Goal: Contribute content: Contribute content

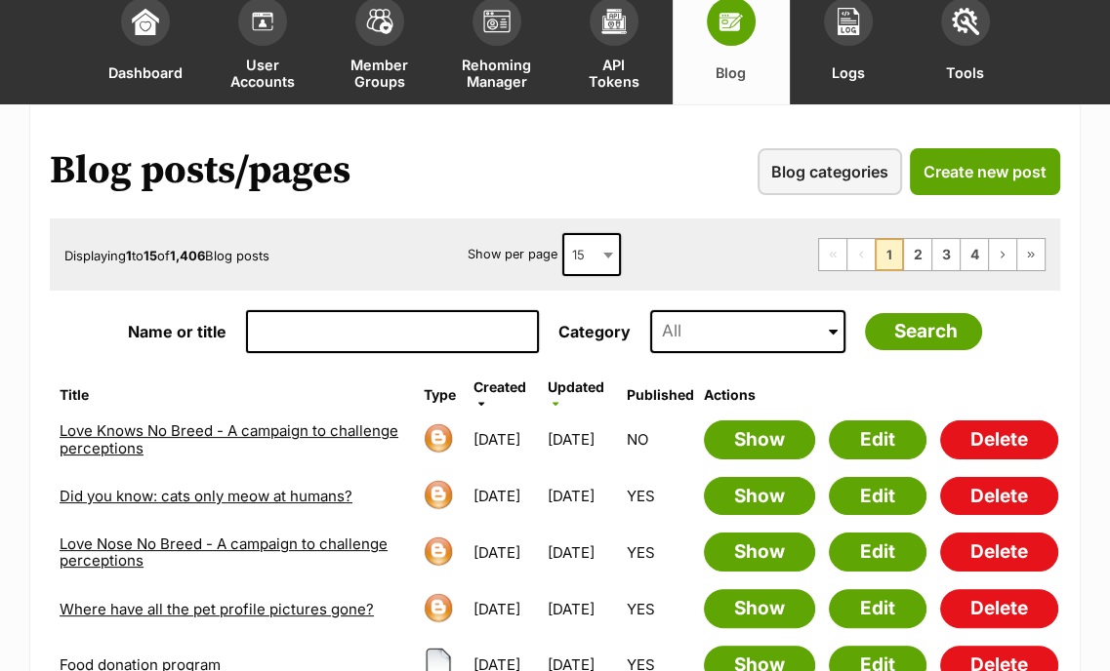
scroll to position [121, 0]
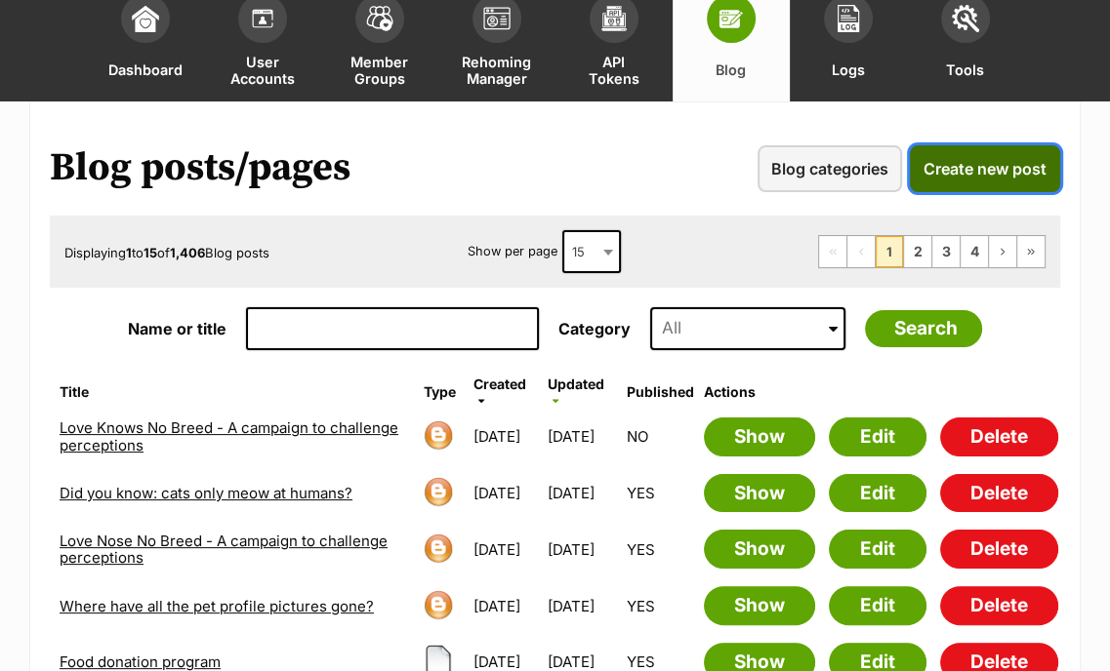
click at [974, 170] on span "Create new post" at bounding box center [984, 168] width 123 height 23
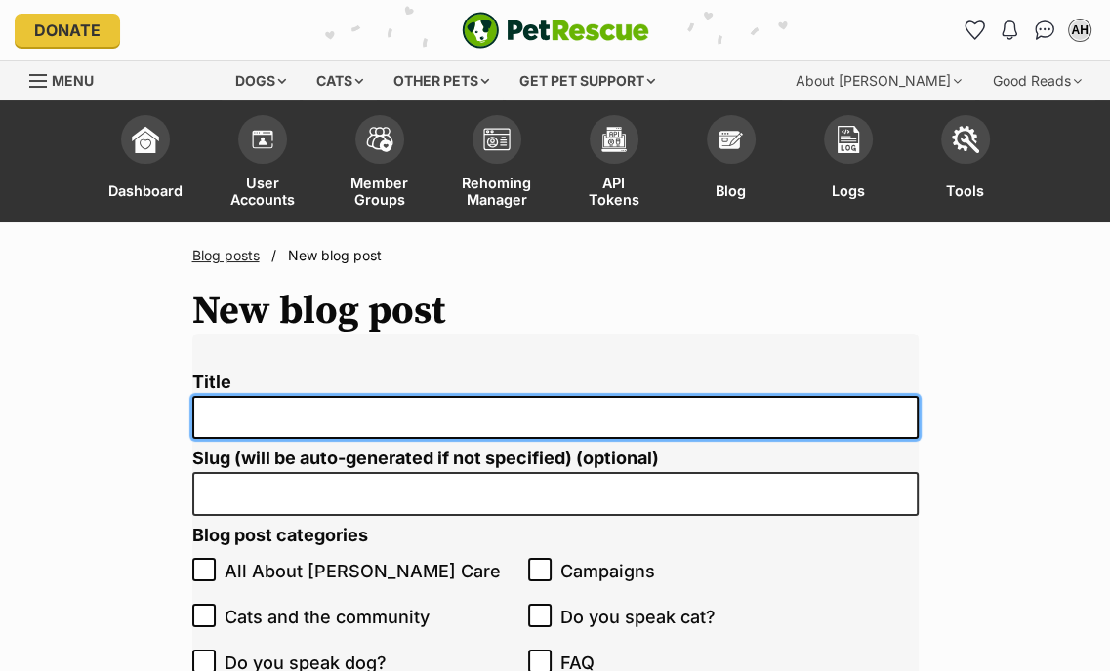
click at [292, 414] on input "Title" at bounding box center [555, 418] width 726 height 44
paste input "Did you know: dogs have a dominant paw?"
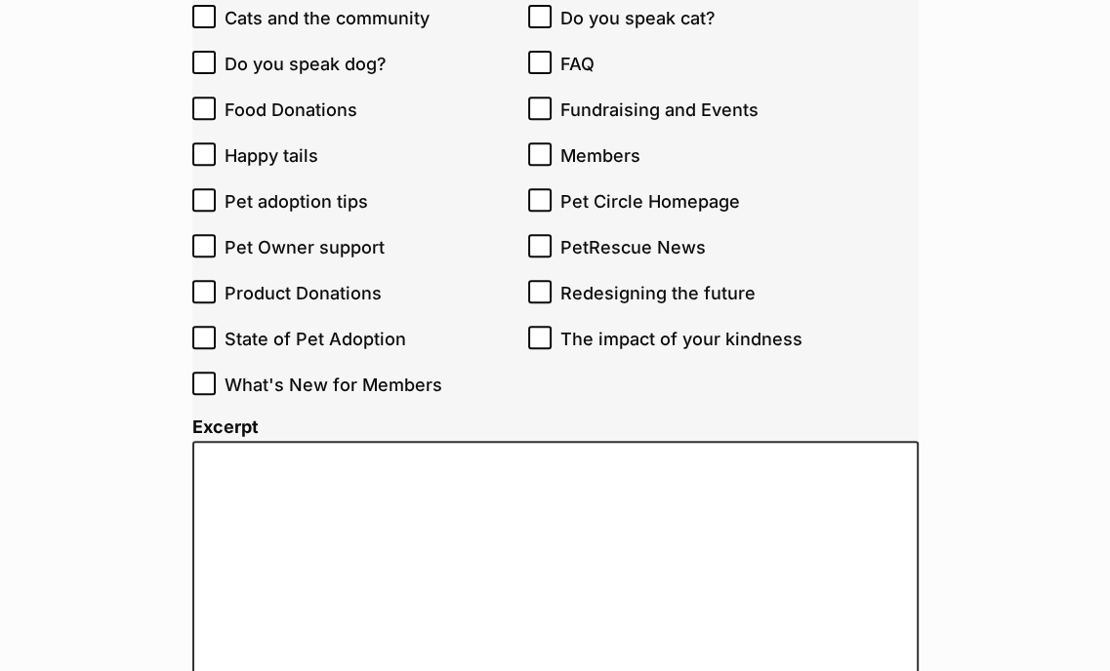
scroll to position [629, 0]
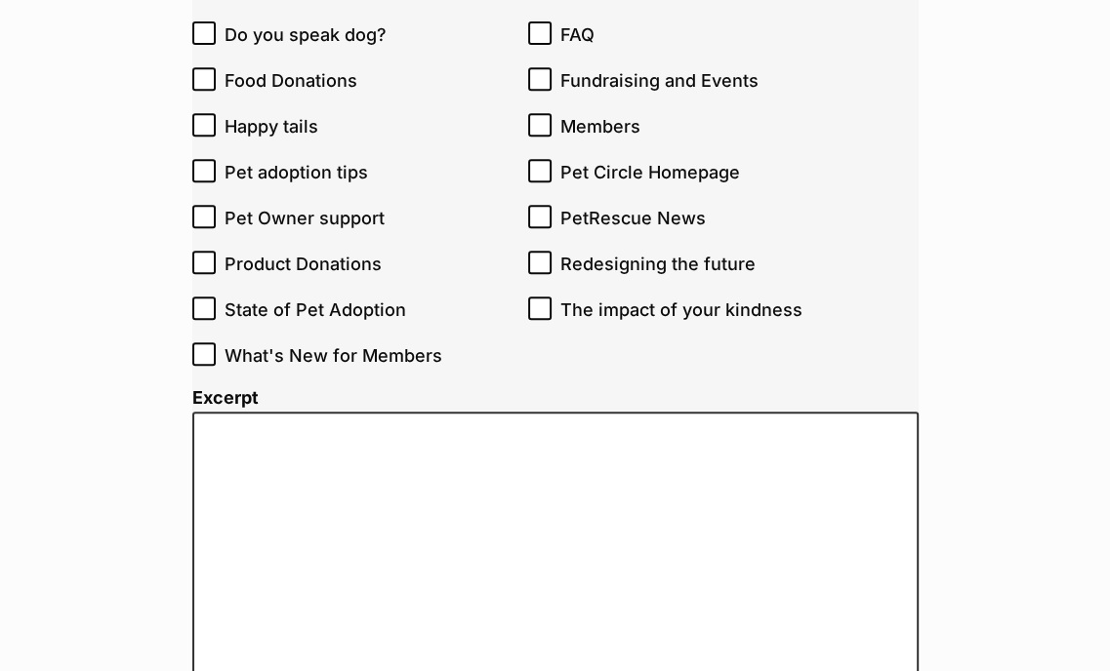
type input "Did you know: dogs have a dominant paw?"
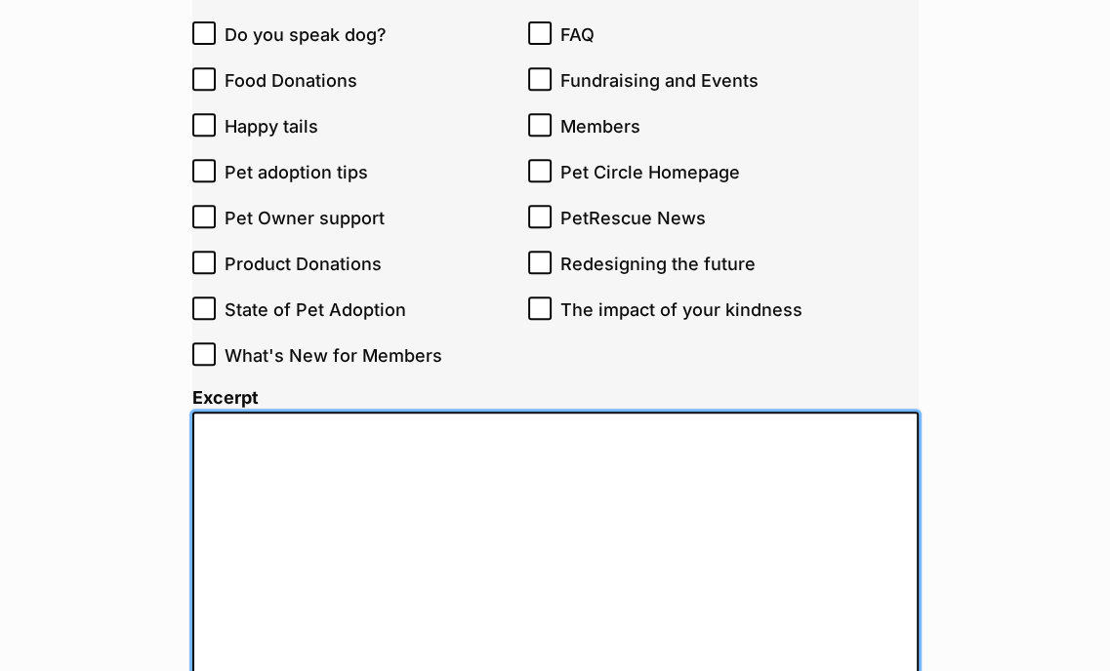
click at [330, 479] on textarea "Excerpt" at bounding box center [555, 625] width 726 height 427
paste textarea "Did you know dogs can be left- or right-pawed, just like humans can be left- or…"
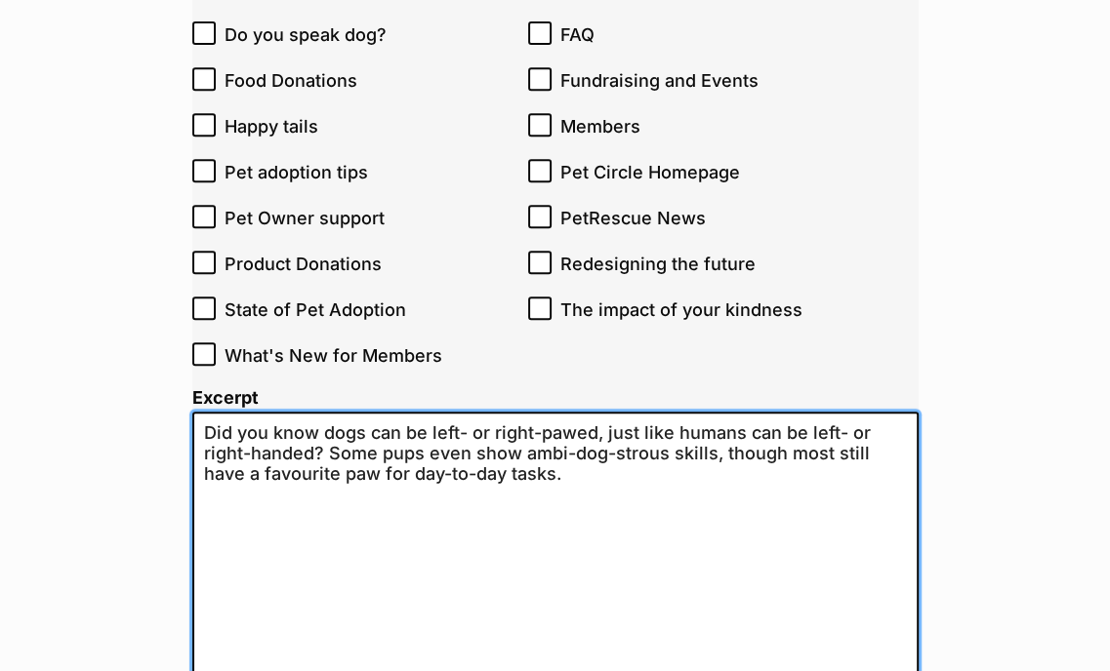
type textarea "Did you know dogs can be left- or right-pawed, just like humans can be left- or…"
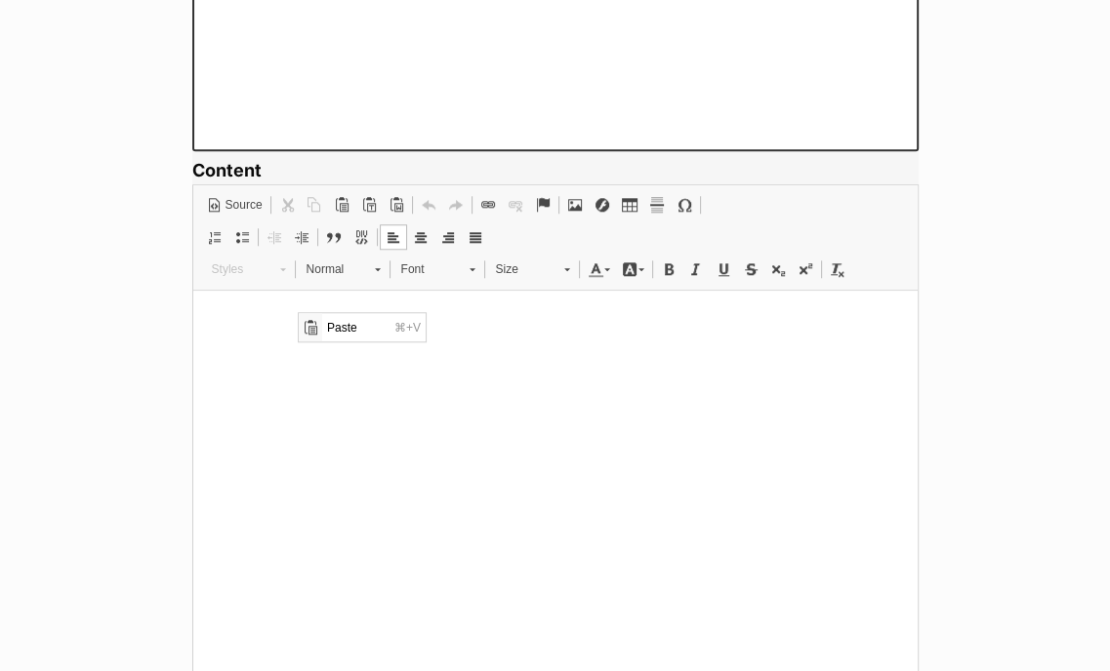
scroll to position [0, 0]
click at [356, 329] on span "Paste" at bounding box center [355, 326] width 67 height 28
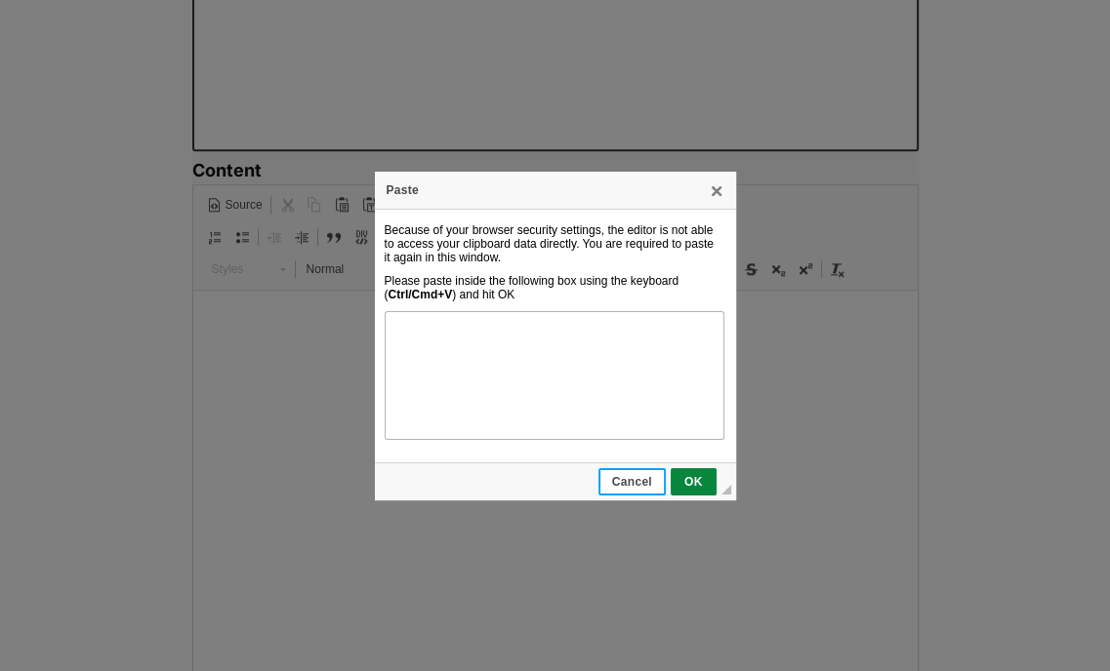
click at [645, 492] on link "Cancel" at bounding box center [631, 481] width 67 height 27
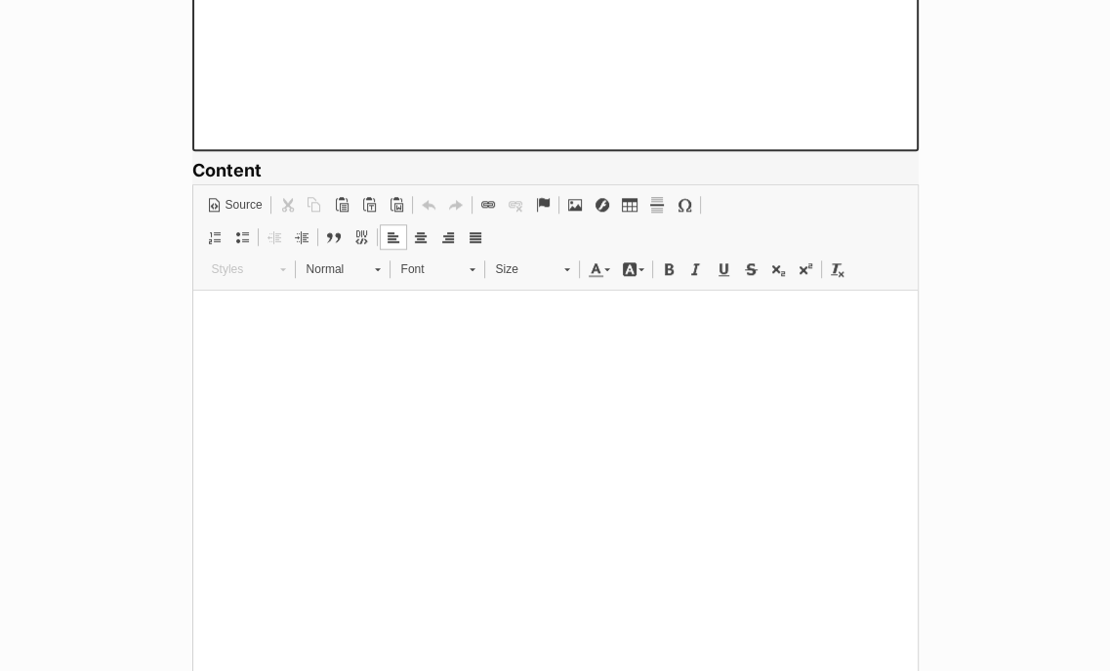
click at [383, 350] on html at bounding box center [554, 321] width 724 height 60
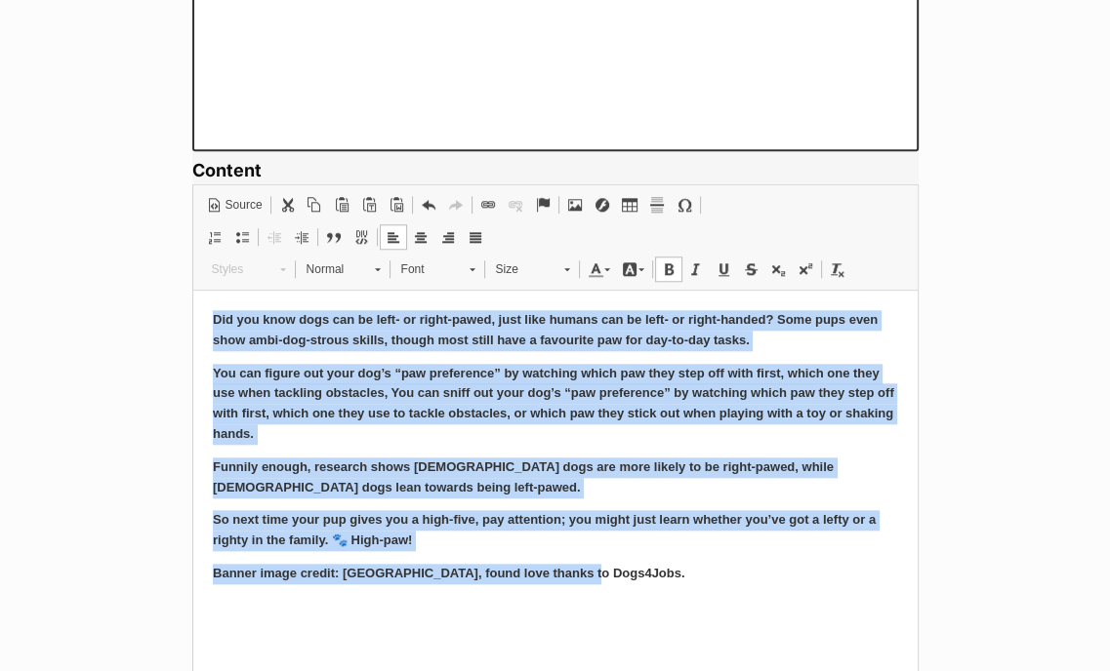
click at [670, 273] on span at bounding box center [669, 270] width 16 height 16
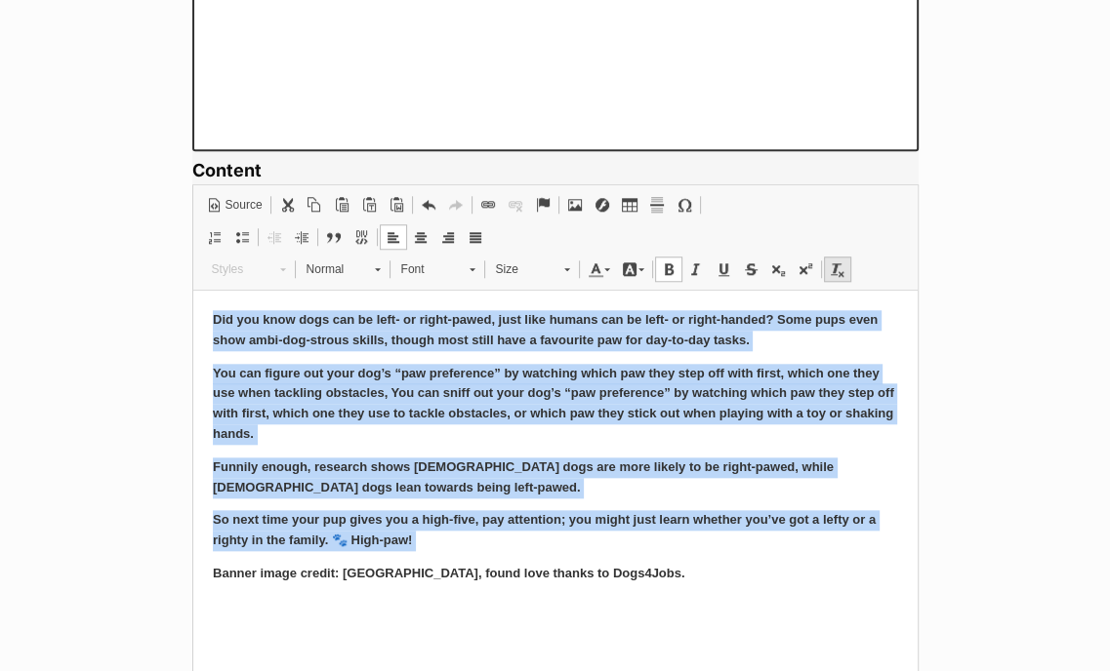
click at [835, 268] on span at bounding box center [838, 270] width 16 height 16
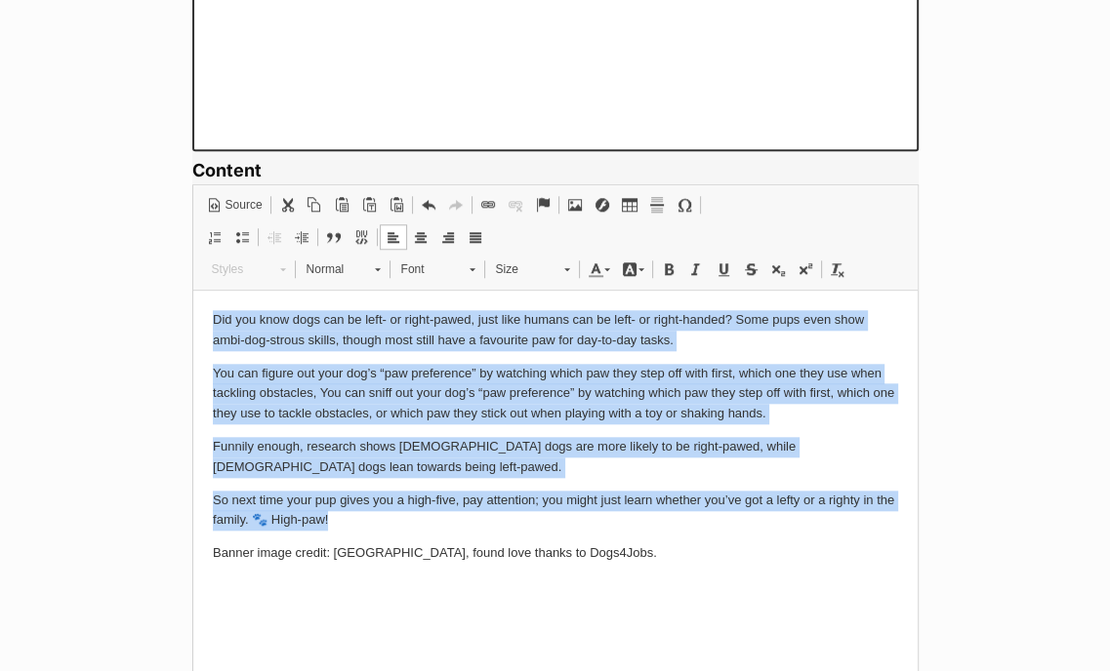
click at [760, 377] on p "You can figure out your dog’s “paw preference” by watching which paw they step …" at bounding box center [554, 394] width 685 height 61
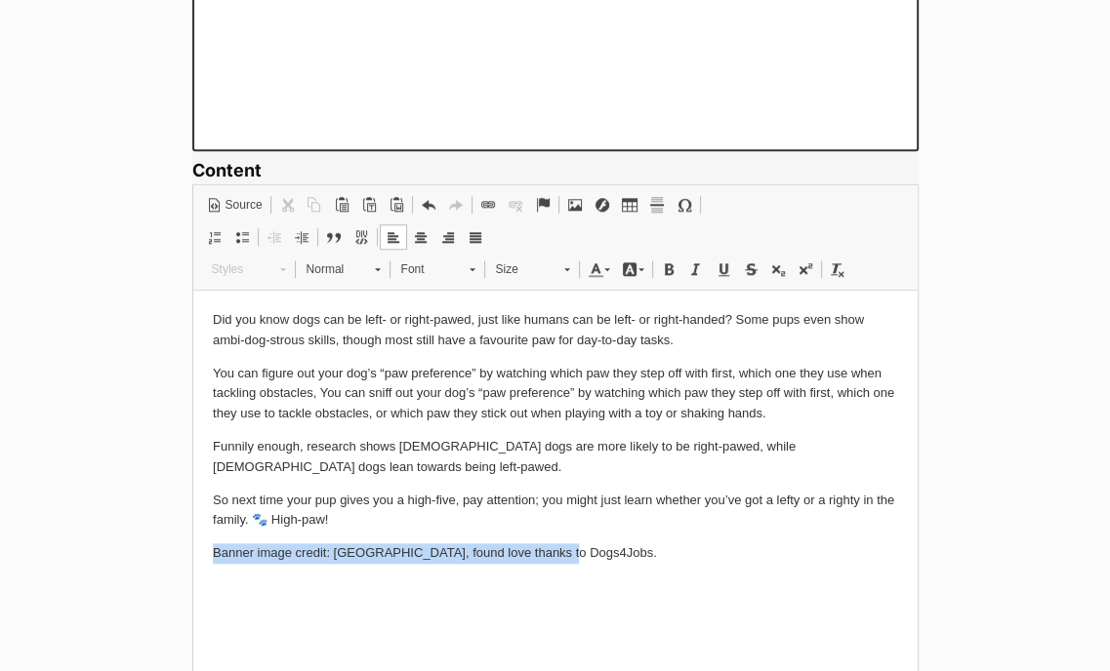
drag, startPoint x: 575, startPoint y: 559, endPoint x: 362, endPoint y: 847, distance: 358.0
click at [192, 560] on html "Did you know dogs can be left- or right-pawed, just like humans can be left- or…" at bounding box center [554, 437] width 724 height 293
click at [691, 269] on span at bounding box center [696, 270] width 16 height 16
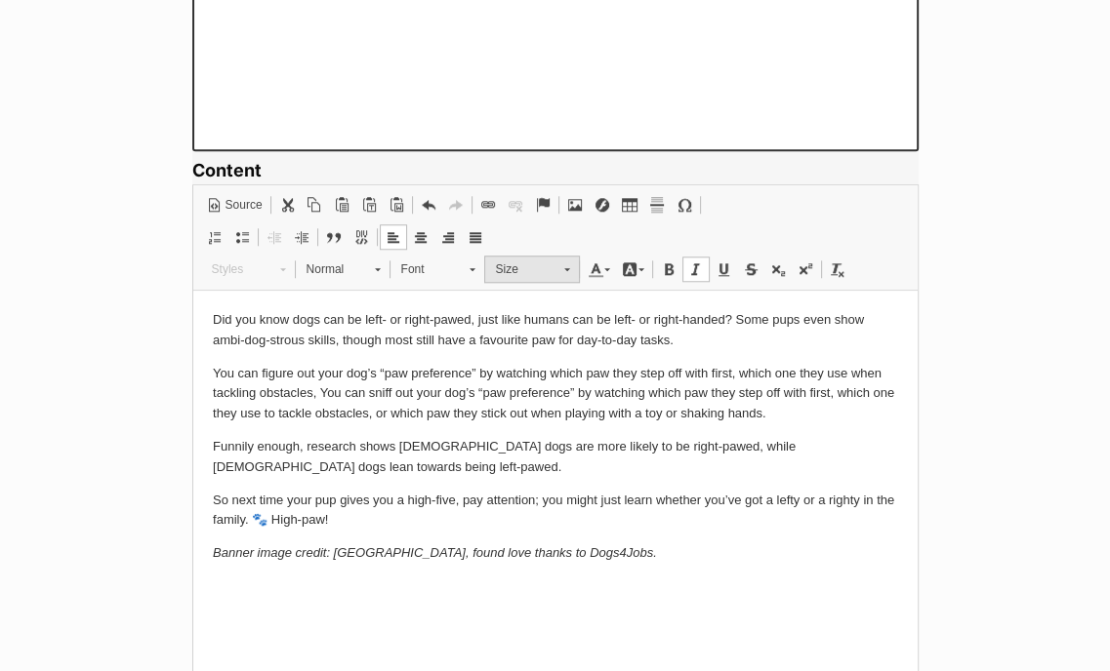
click at [556, 264] on link "Size" at bounding box center [532, 269] width 96 height 27
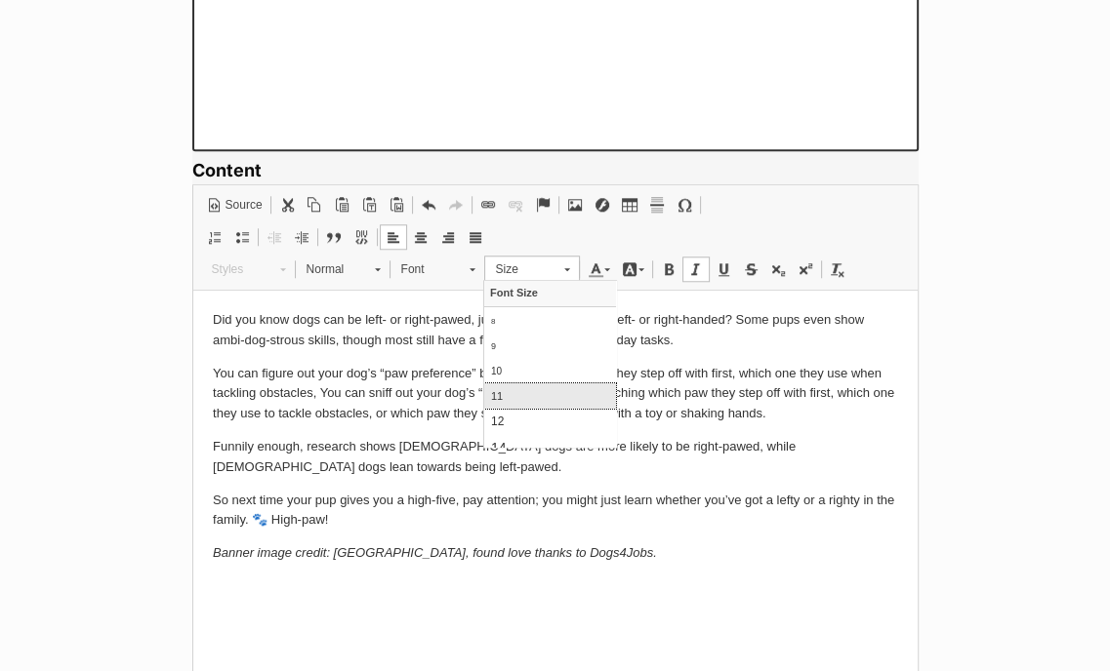
click at [506, 386] on link "11" at bounding box center [550, 396] width 132 height 25
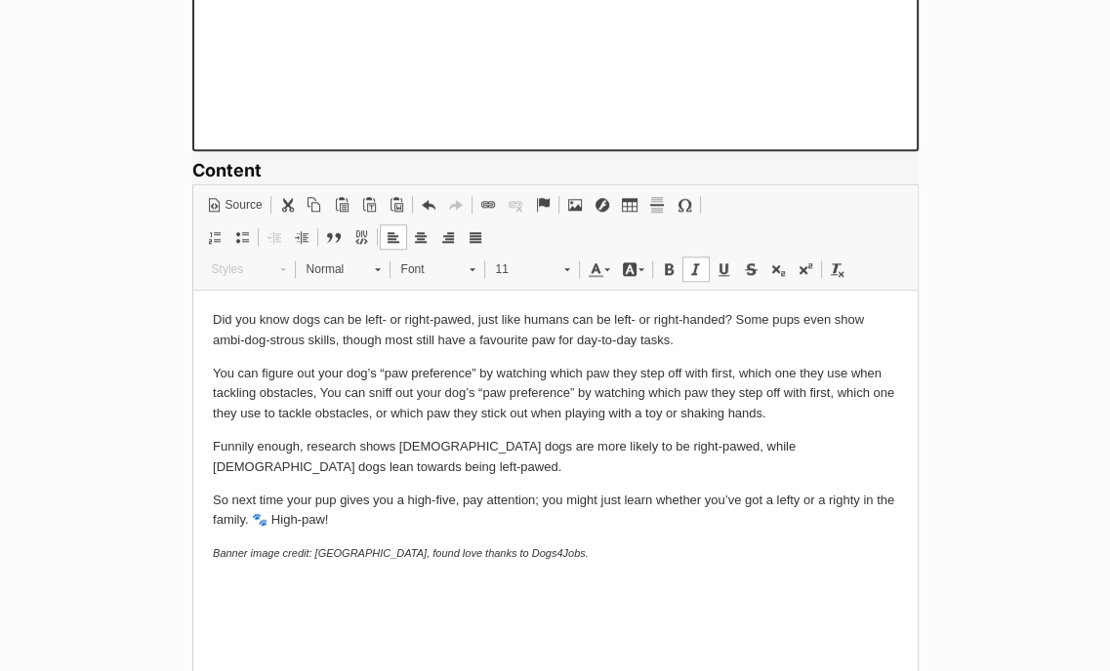
click at [592, 474] on p "Funnily enough, research shows female dogs are more likely to be right-pawed, w…" at bounding box center [554, 457] width 685 height 41
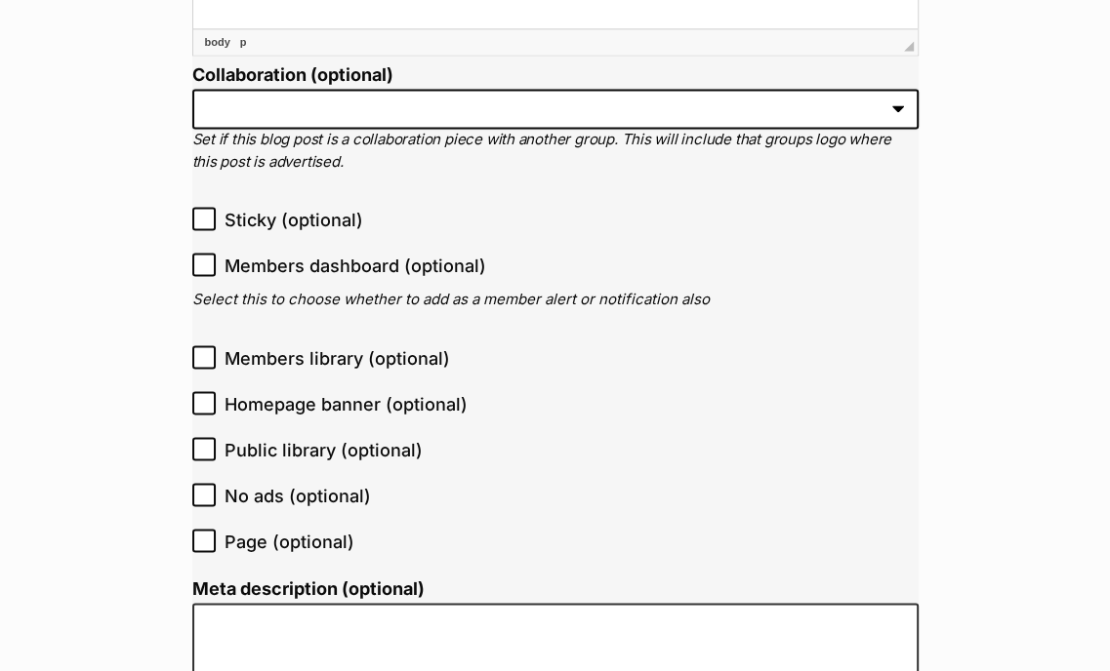
scroll to position [2069, 0]
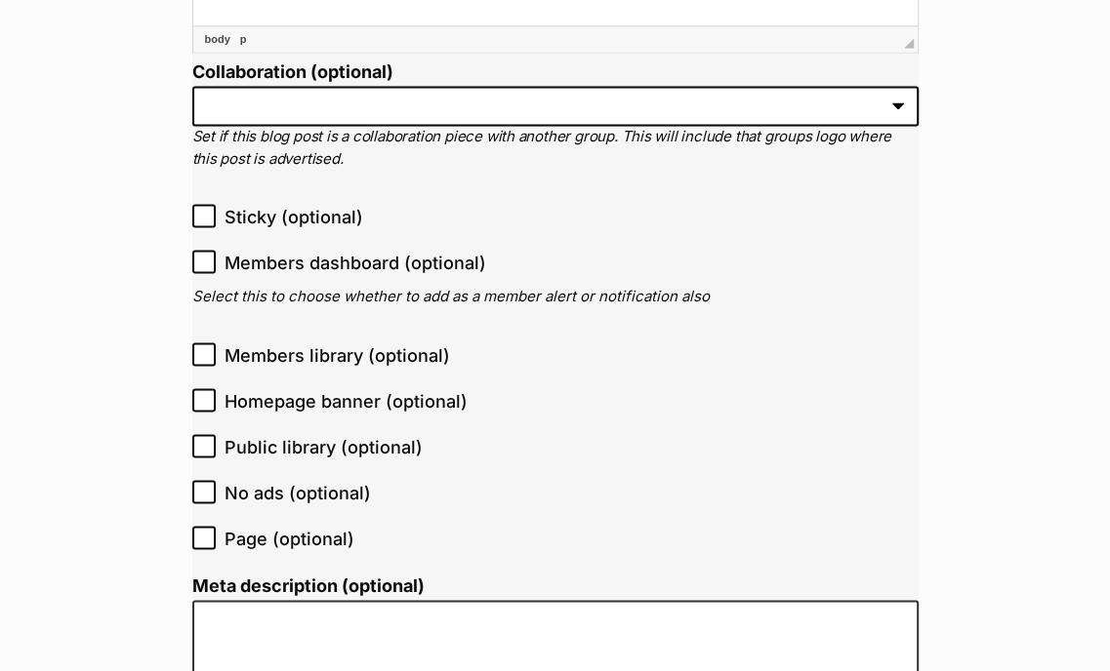
click at [207, 444] on icon at bounding box center [204, 446] width 14 height 14
click at [207, 444] on input "Public library (optional)" at bounding box center [203, 445] width 23 height 23
checkbox input "true"
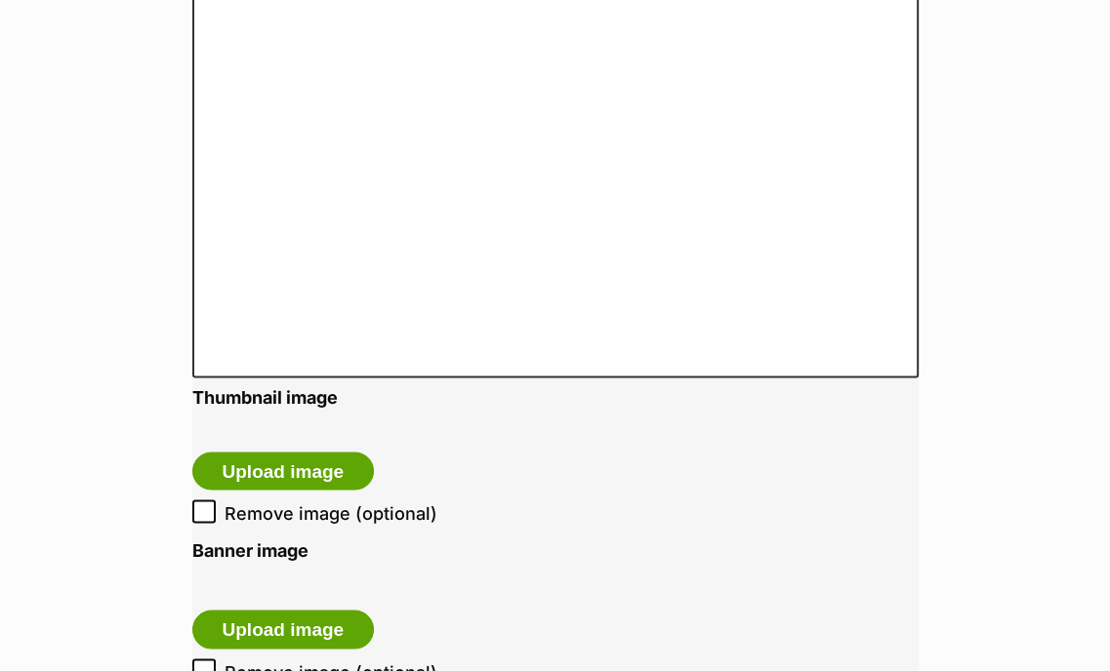
scroll to position [2750, 0]
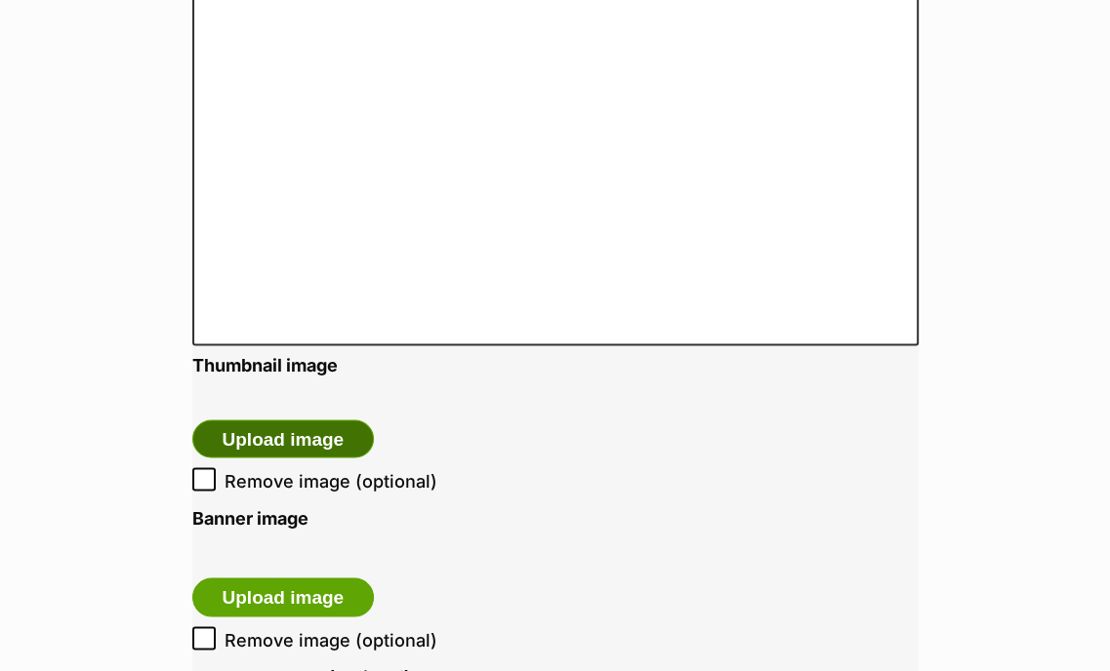
click at [302, 442] on button "Upload image" at bounding box center [283, 439] width 183 height 39
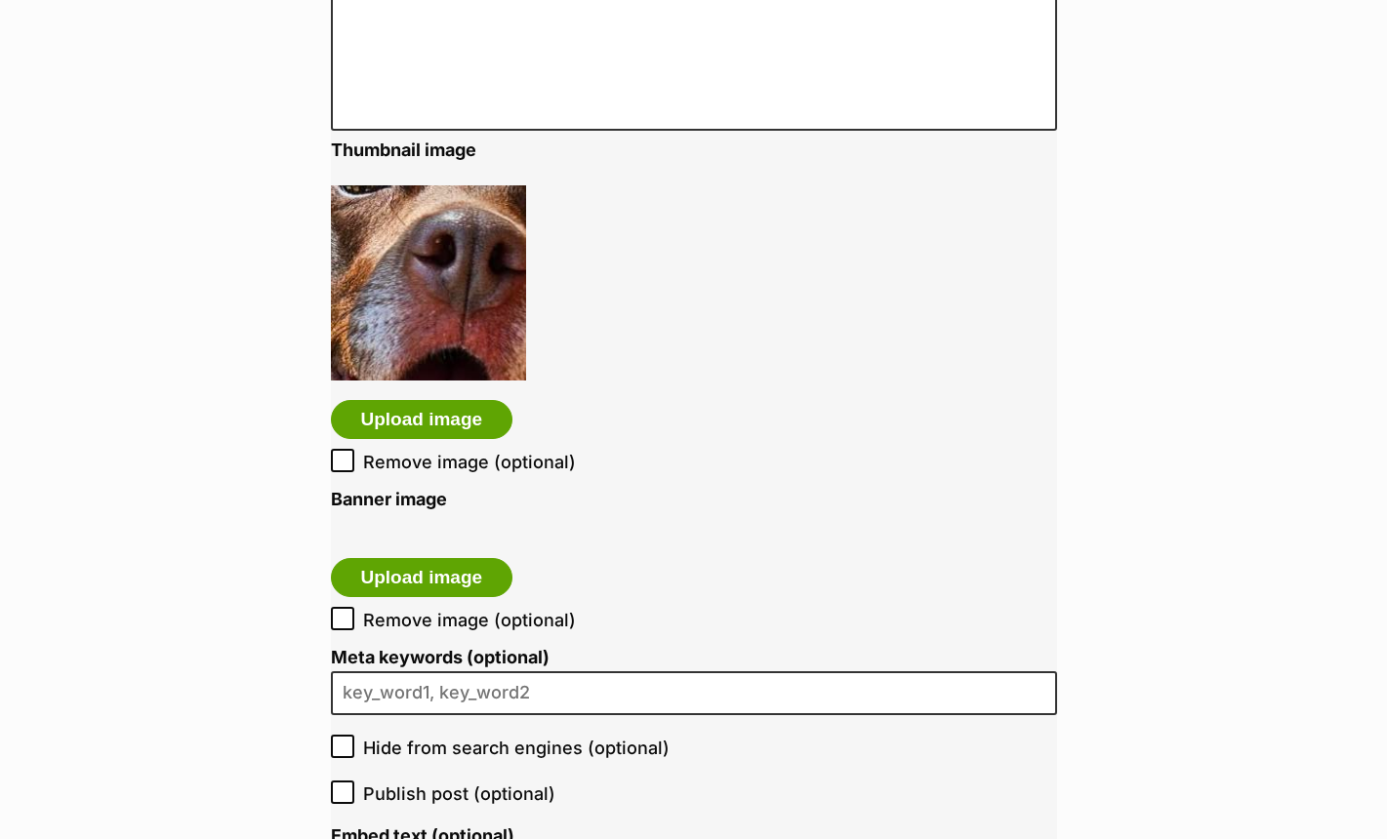
scroll to position [2967, 0]
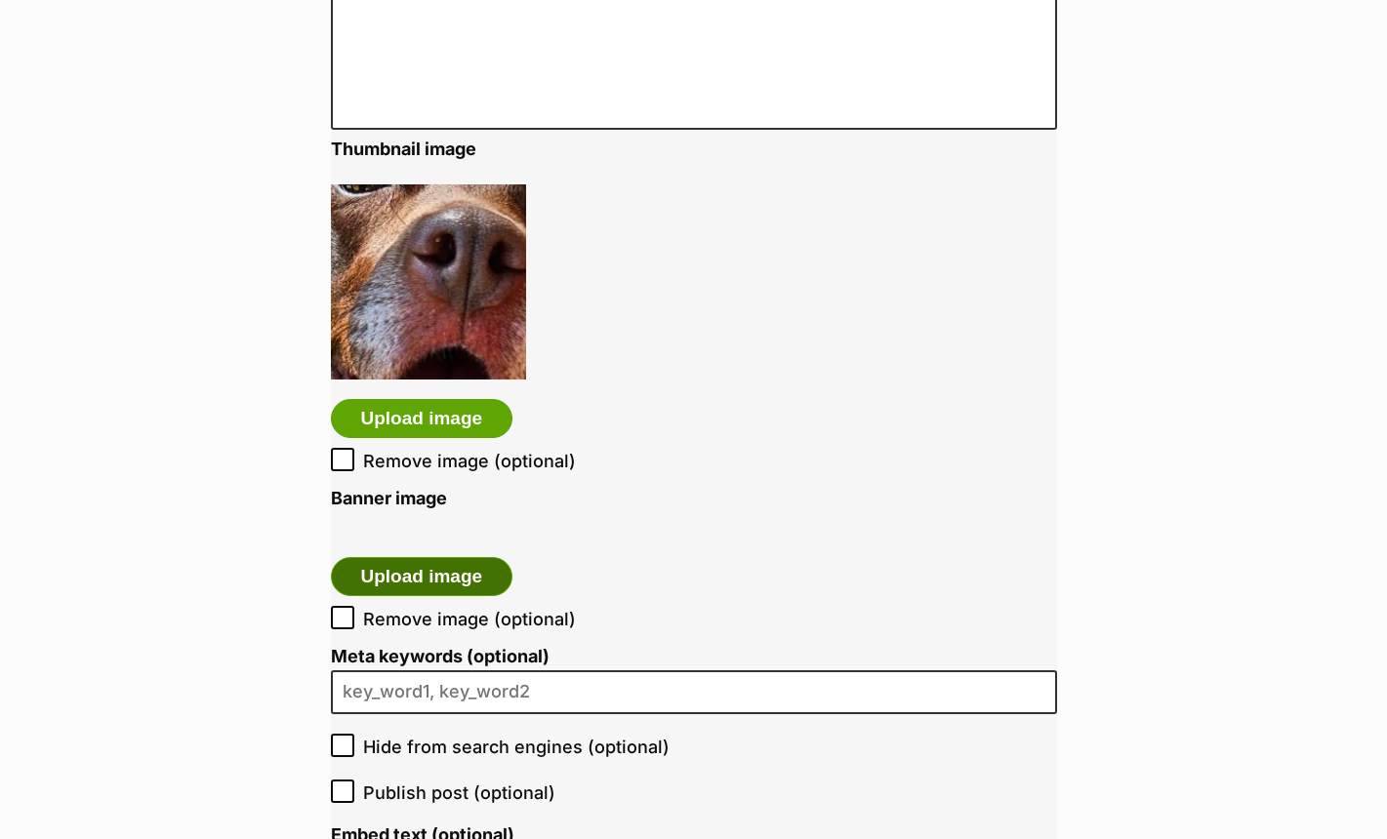
click at [443, 583] on button "Upload image" at bounding box center [422, 576] width 183 height 39
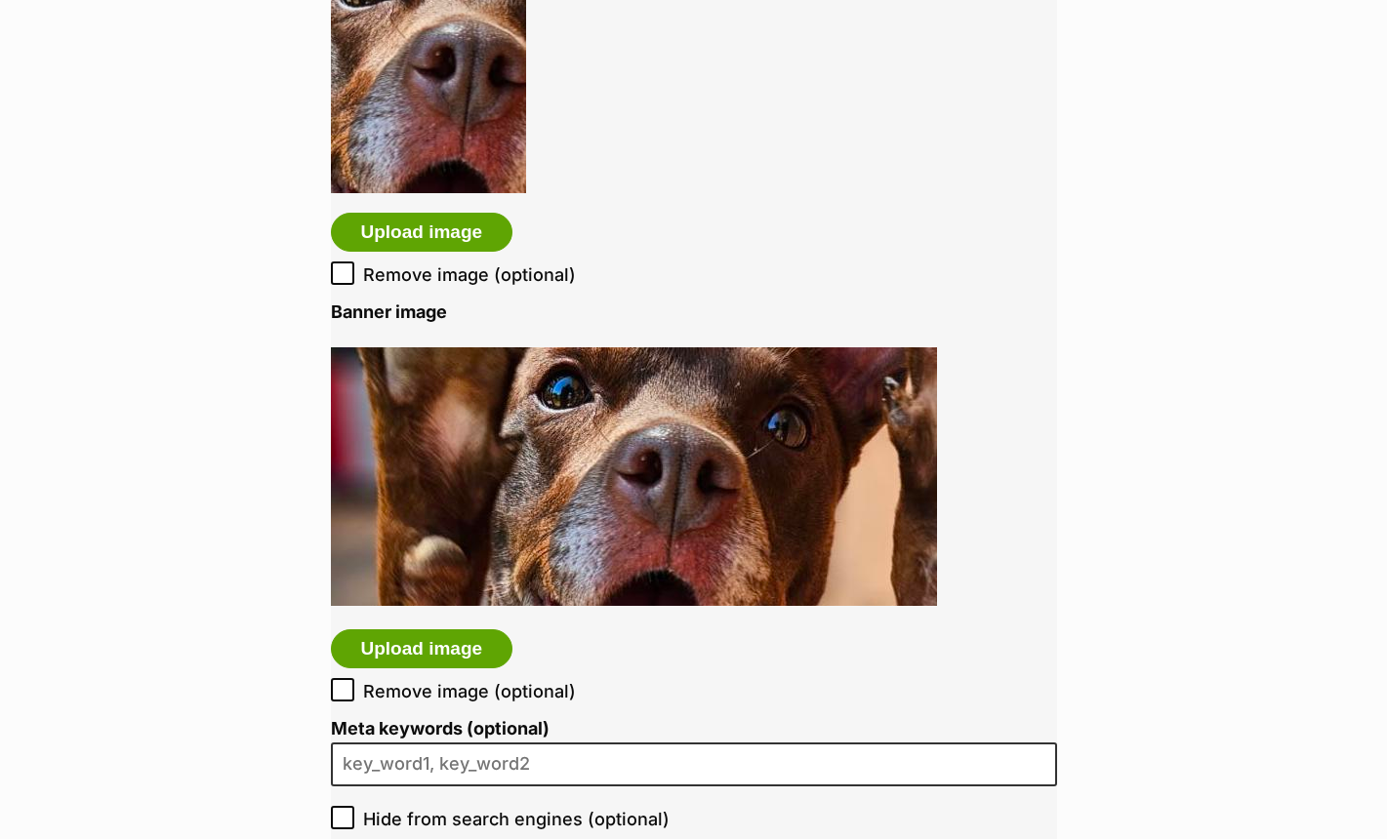
scroll to position [3161, 0]
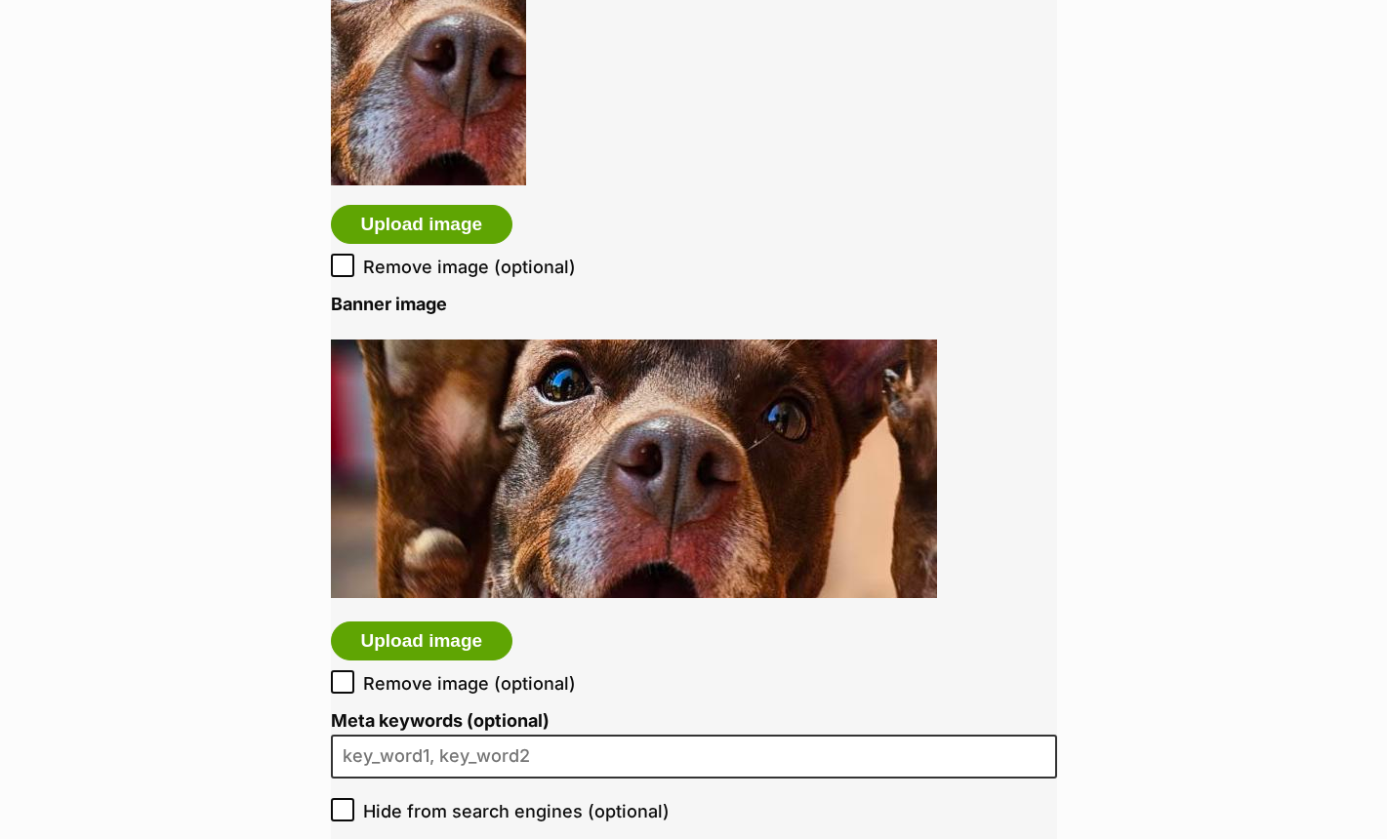
click at [506, 513] on img at bounding box center [634, 469] width 606 height 259
click at [487, 627] on button "Upload image" at bounding box center [422, 641] width 183 height 39
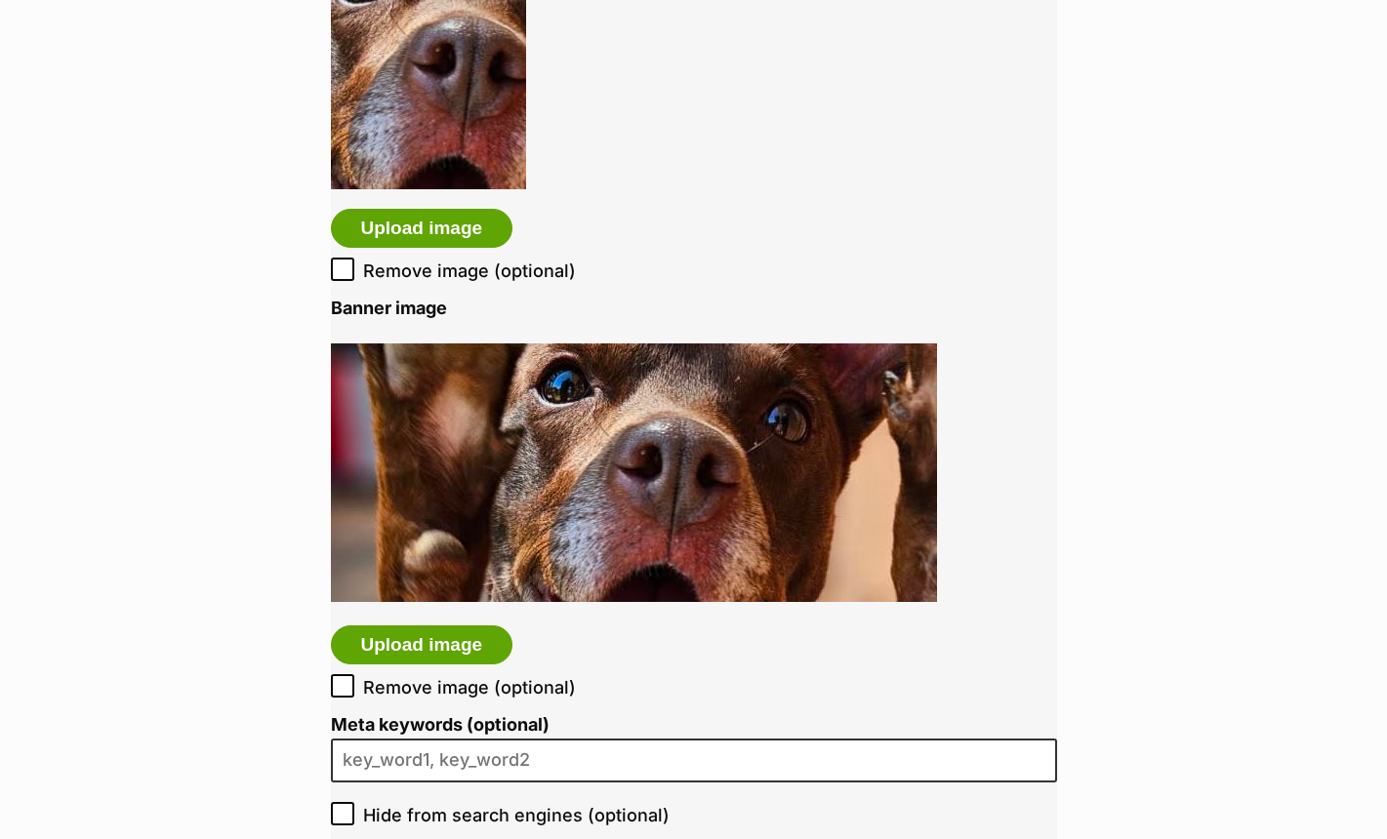
click at [560, 469] on img at bounding box center [634, 473] width 606 height 259
click at [450, 641] on button "Upload image" at bounding box center [422, 645] width 183 height 39
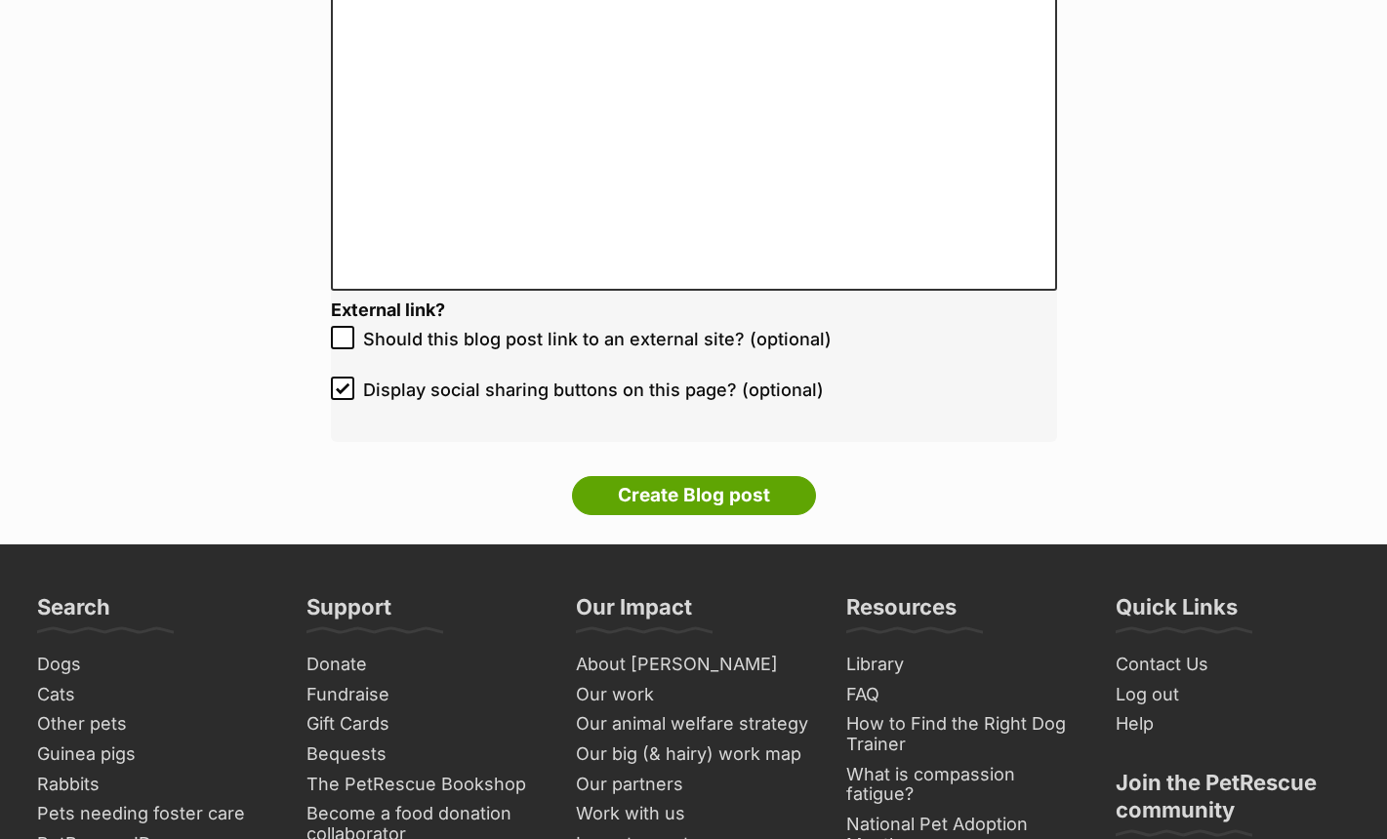
scroll to position [4221, 0]
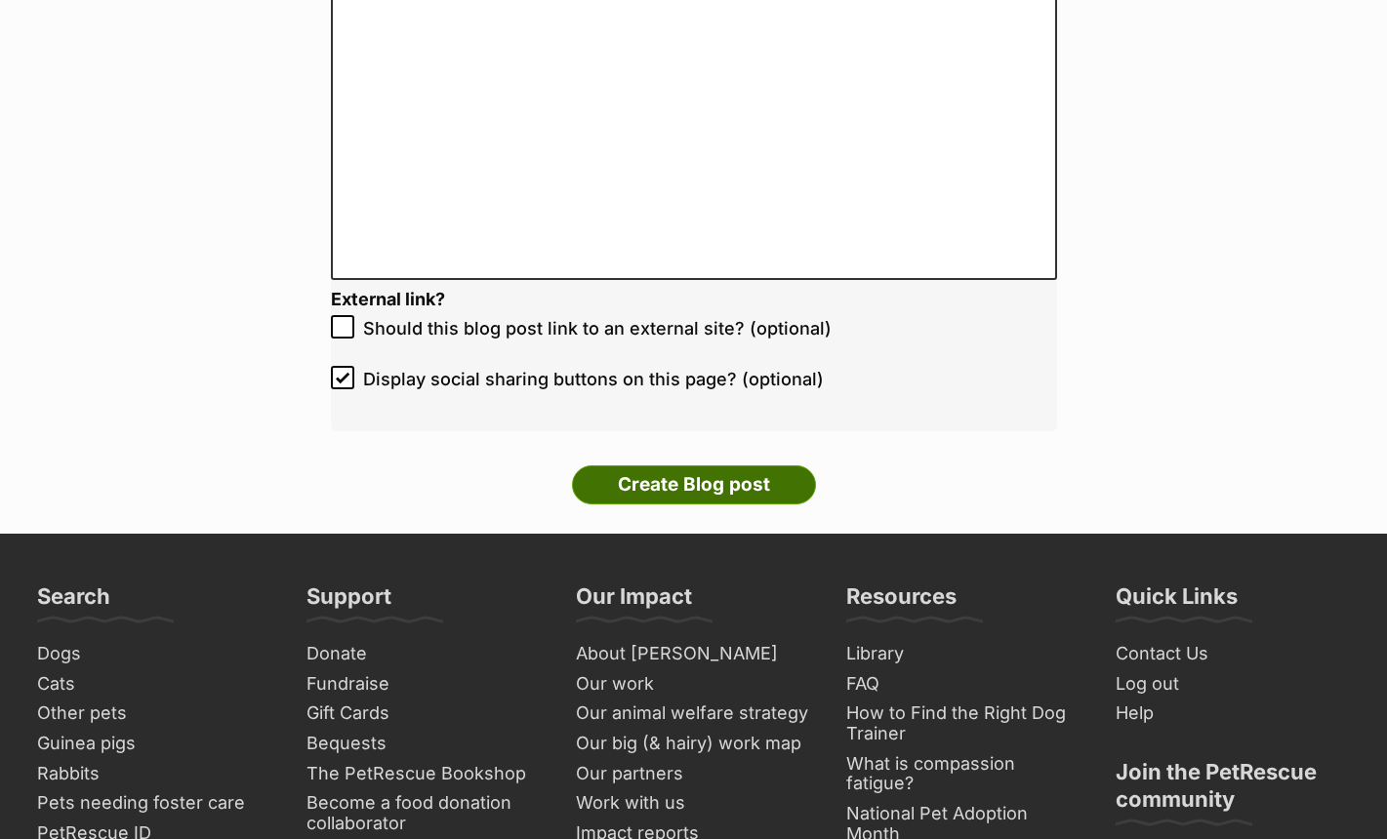
click at [701, 499] on input "Create Blog post" at bounding box center [694, 485] width 244 height 39
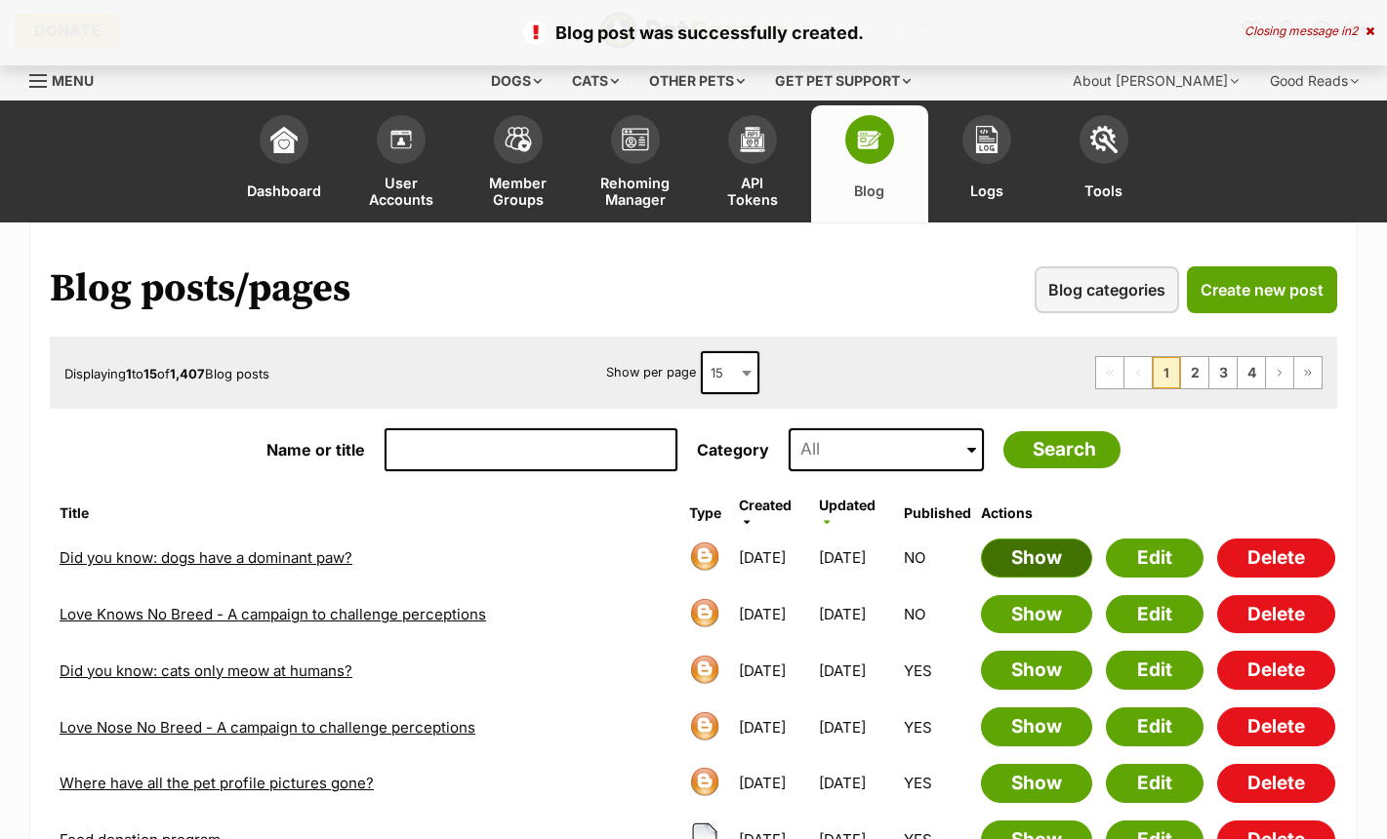
click at [994, 559] on link "Show" at bounding box center [1036, 558] width 111 height 39
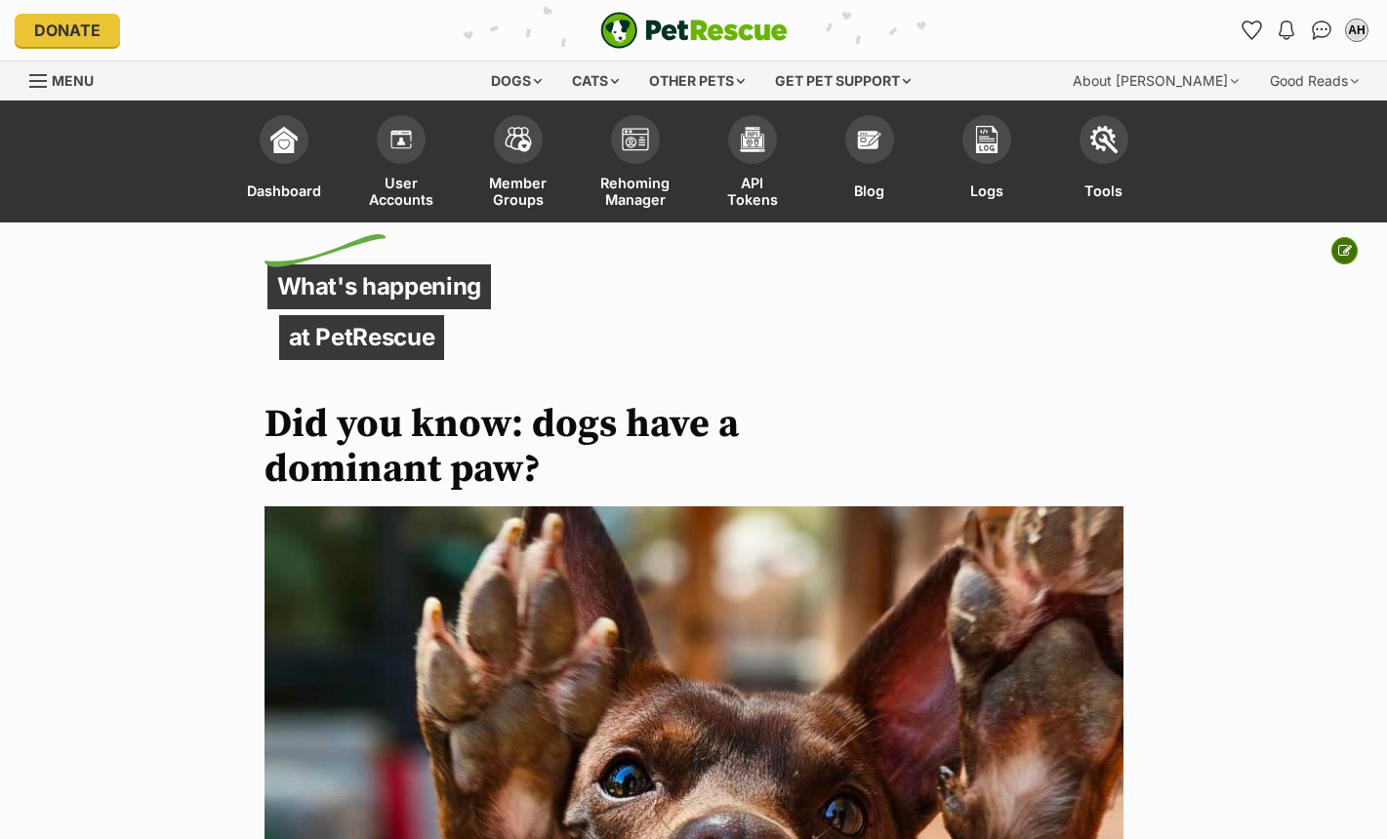
click at [1338, 252] on icon at bounding box center [1345, 251] width 14 height 14
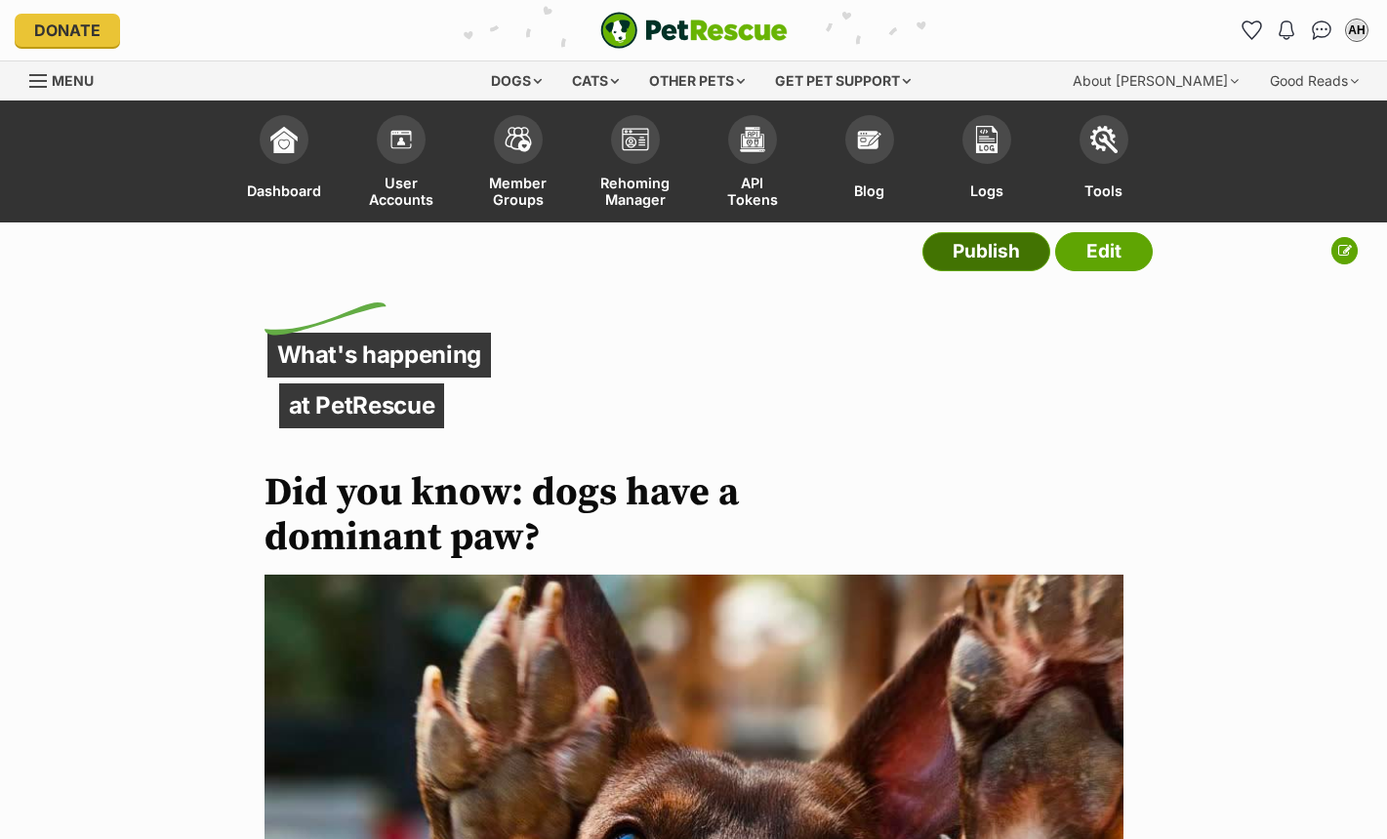
click at [999, 250] on link "Publish" at bounding box center [986, 251] width 128 height 39
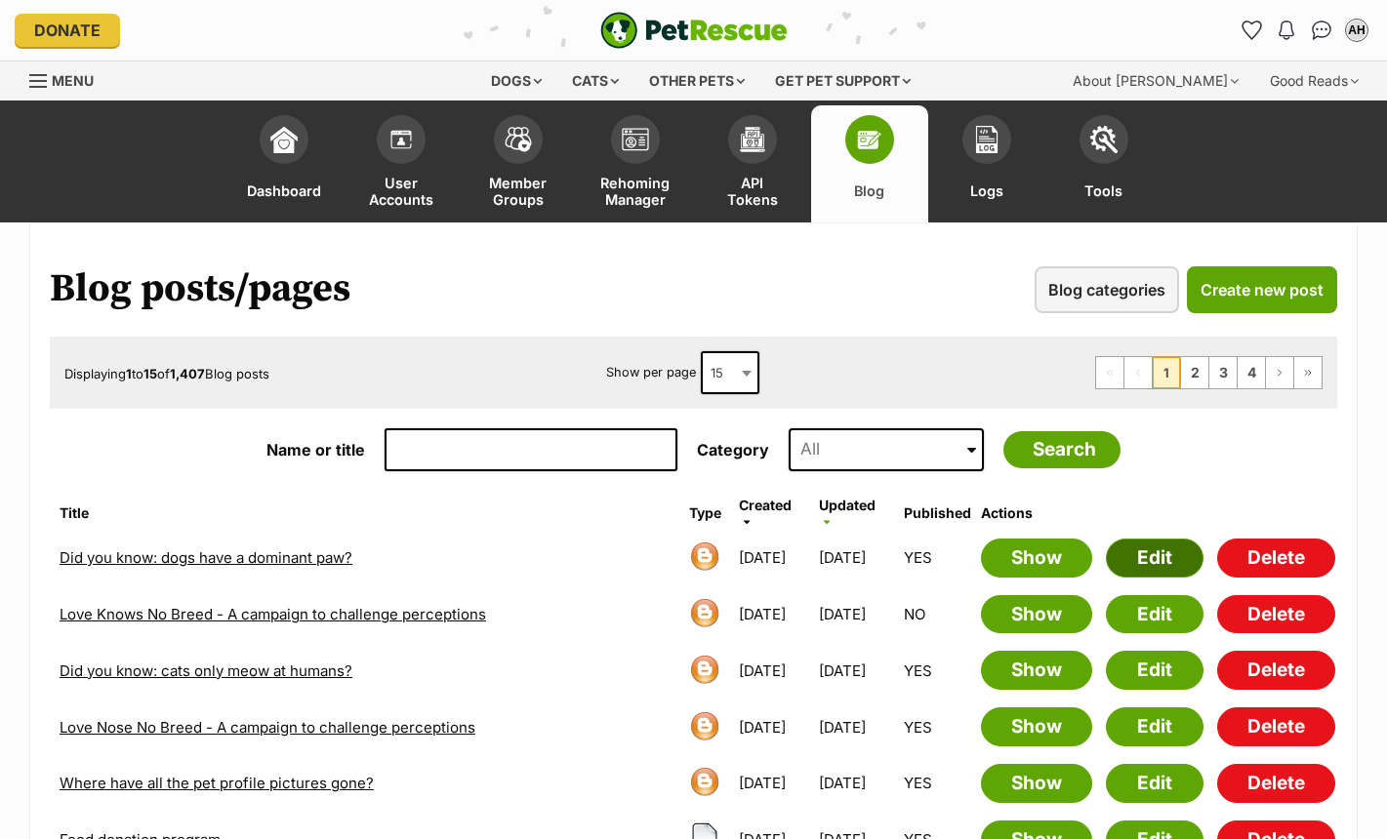
click at [1146, 562] on link "Edit" at bounding box center [1155, 558] width 98 height 39
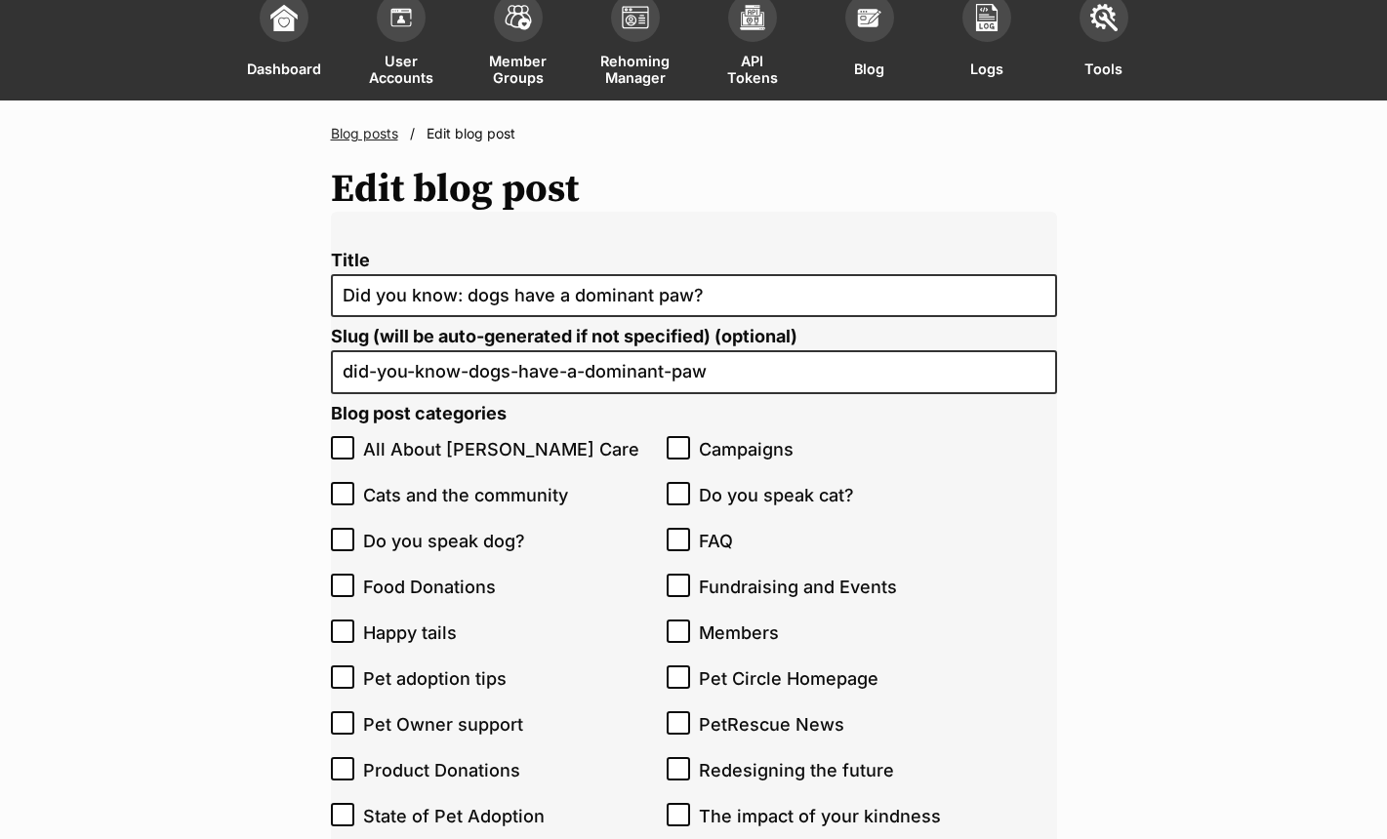
scroll to position [167, 0]
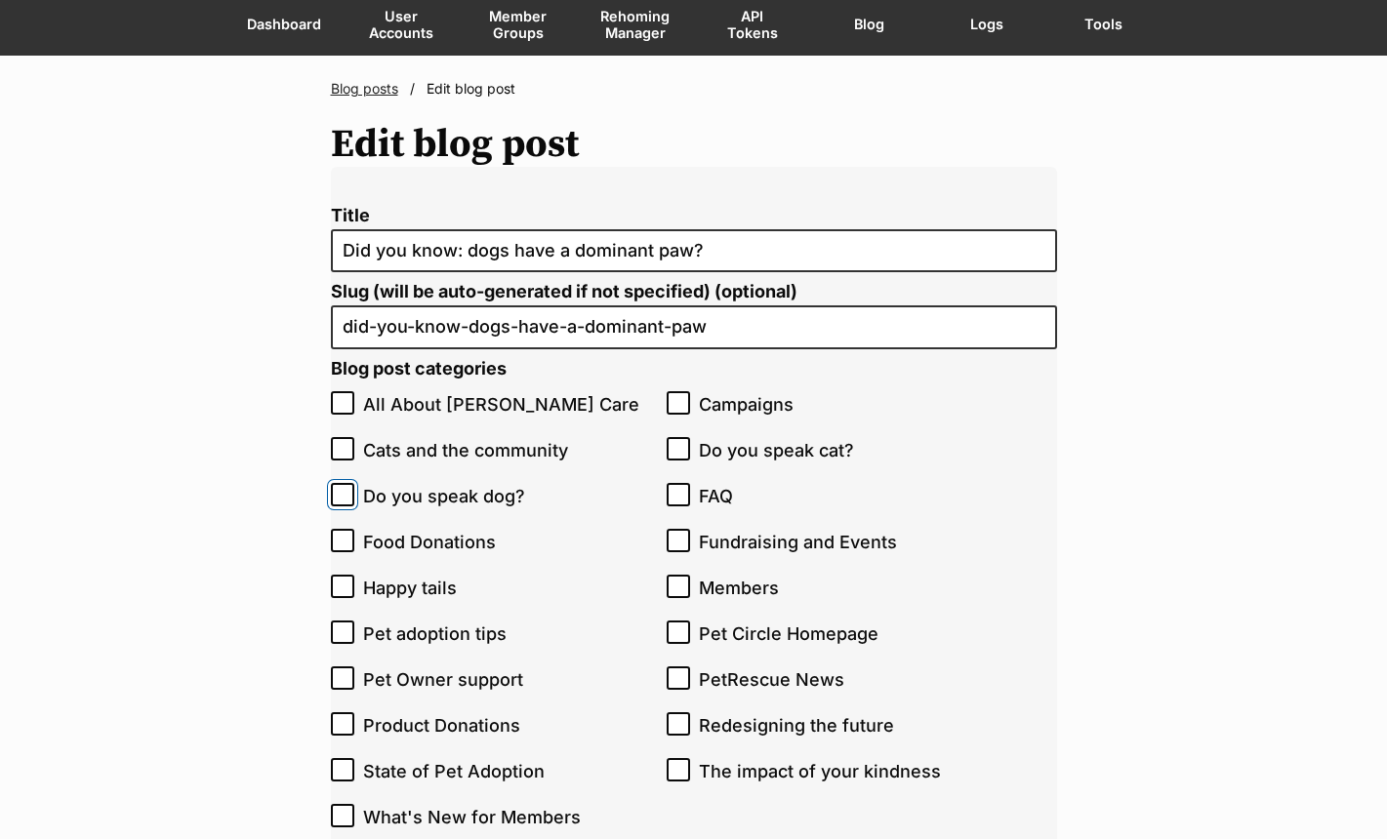
click at [352, 495] on input "Do you speak dog?" at bounding box center [342, 494] width 23 height 23
checkbox input "true"
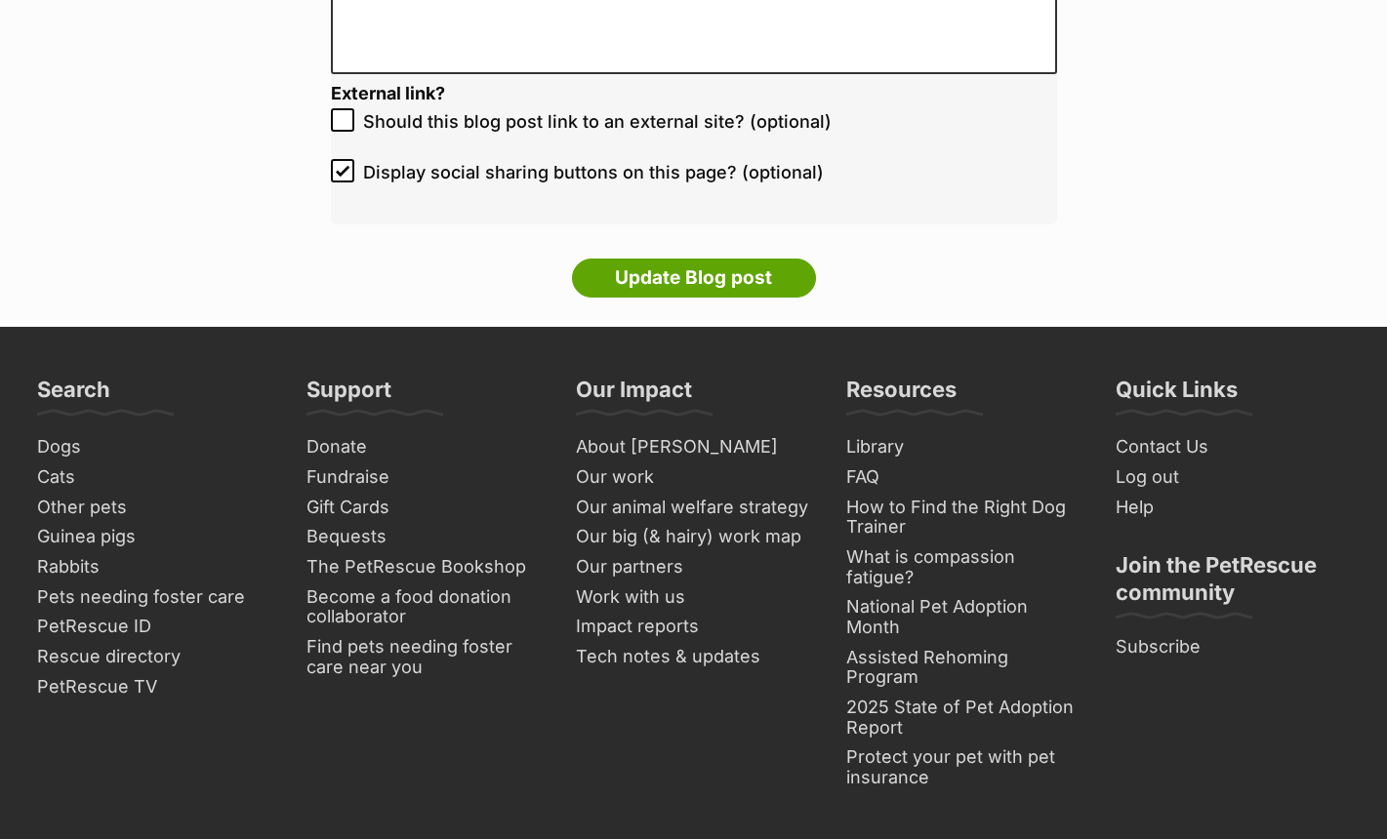
scroll to position [4019, 0]
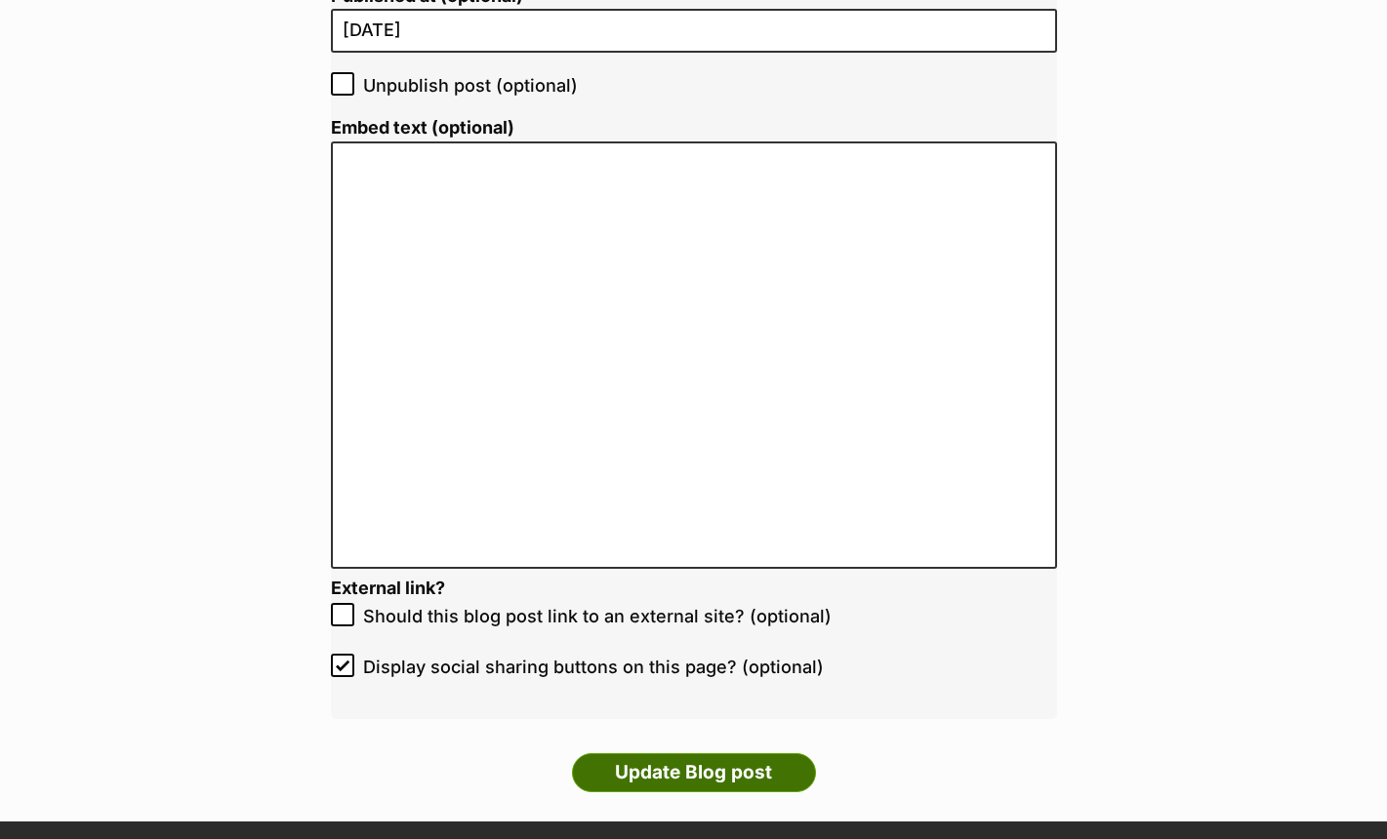
click at [676, 781] on input "Update Blog post" at bounding box center [694, 772] width 244 height 39
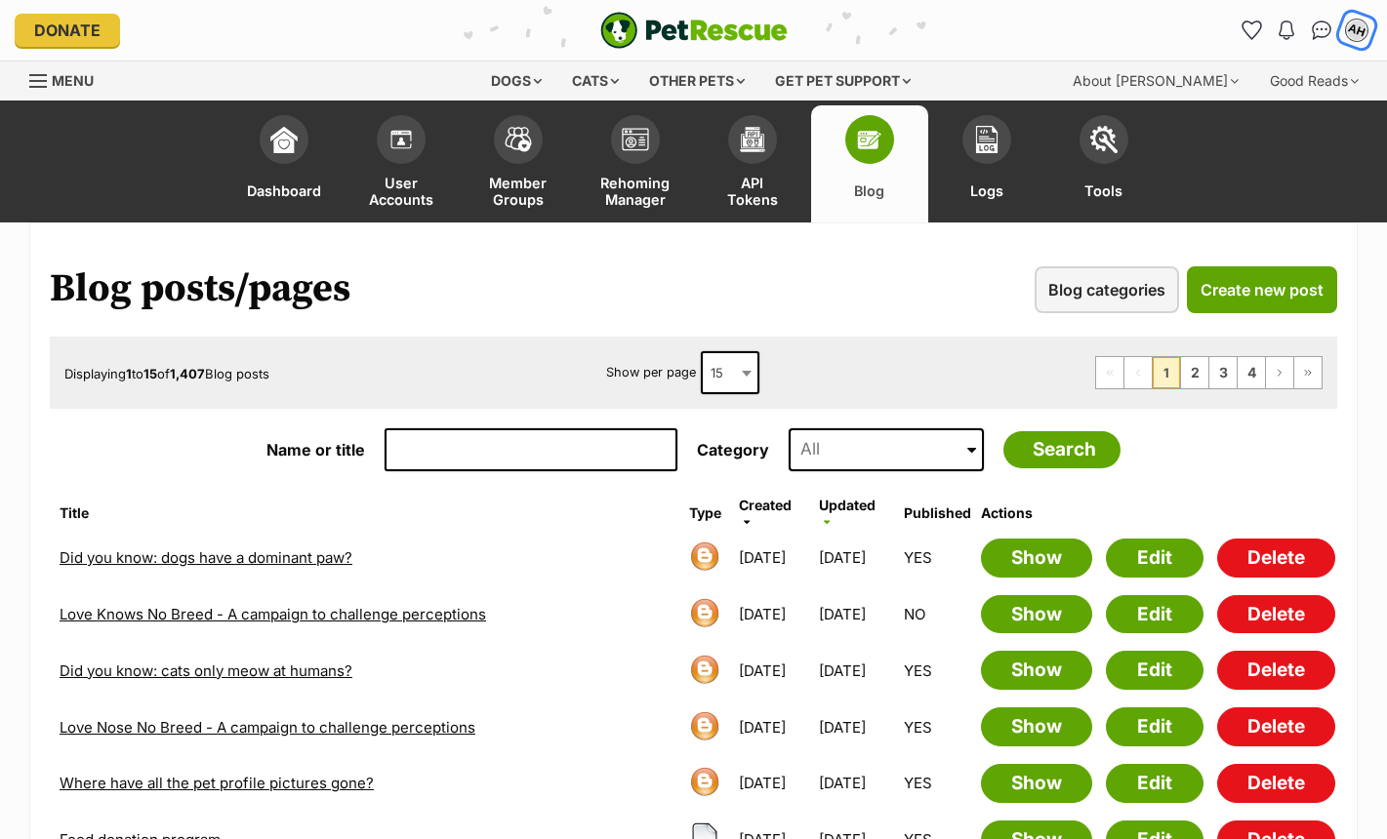
click at [1358, 35] on div "AH" at bounding box center [1356, 30] width 25 height 25
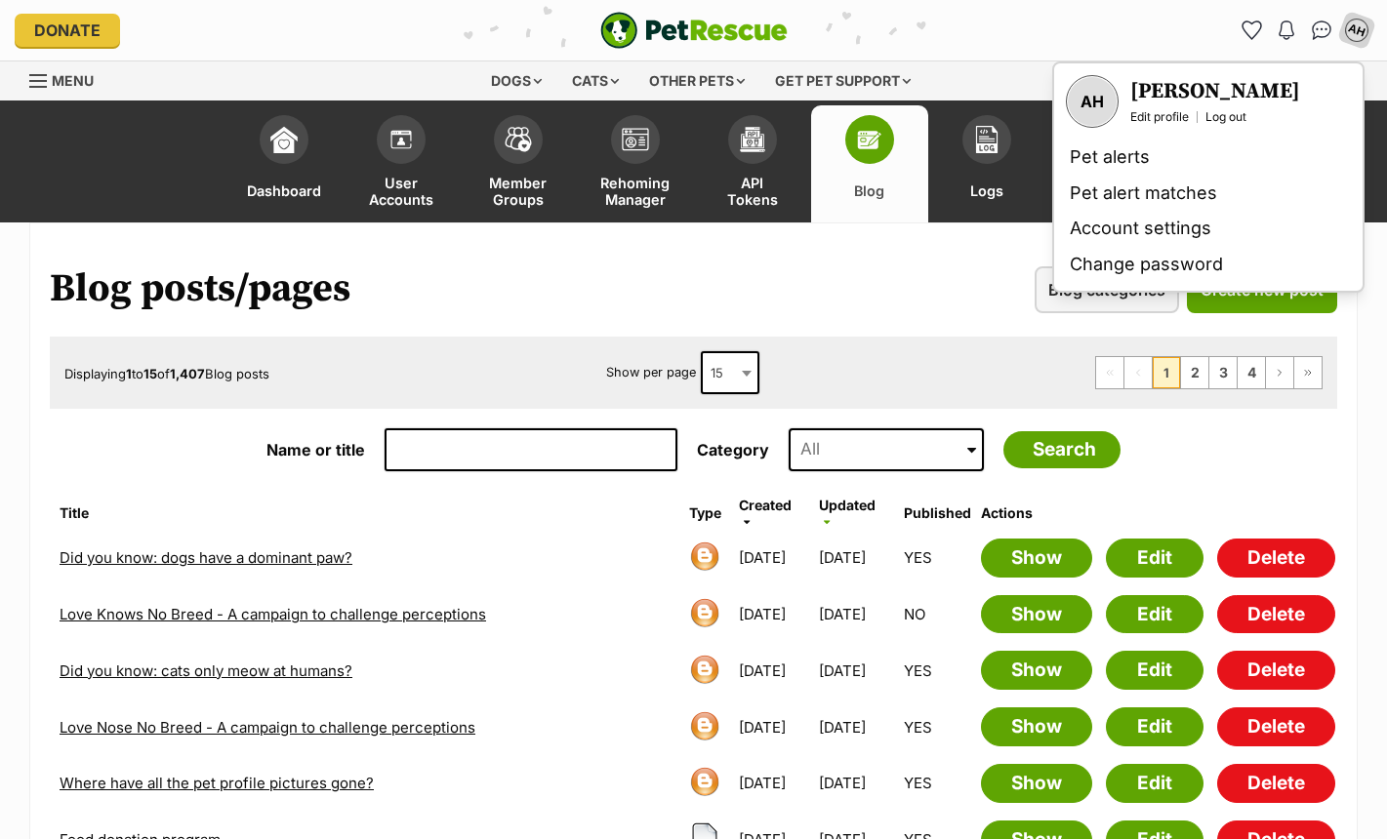
click at [1138, 106] on div "[PERSON_NAME] Edit profile Log out" at bounding box center [1215, 101] width 170 height 47
click at [1140, 109] on link "Edit profile" at bounding box center [1159, 117] width 59 height 16
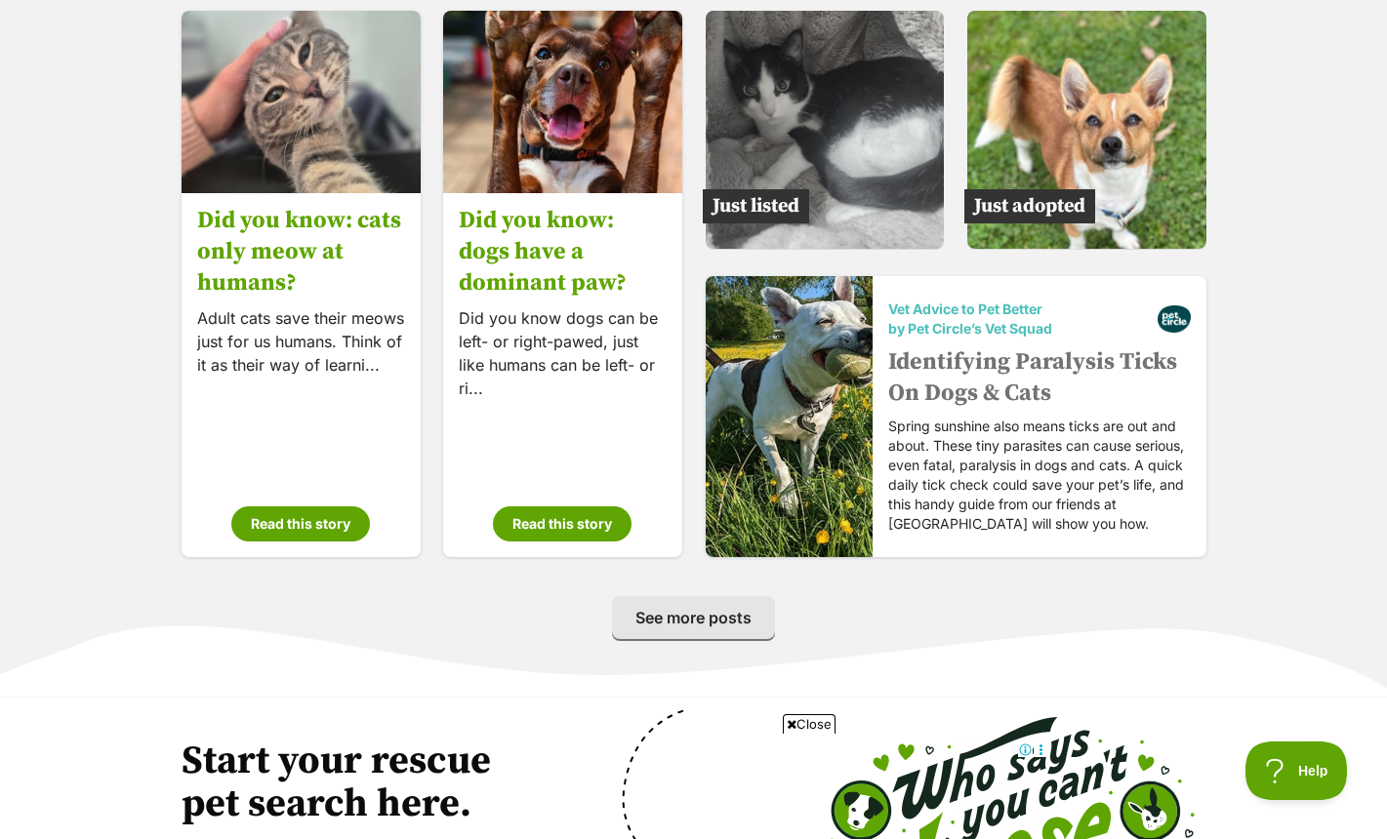
scroll to position [2924, 0]
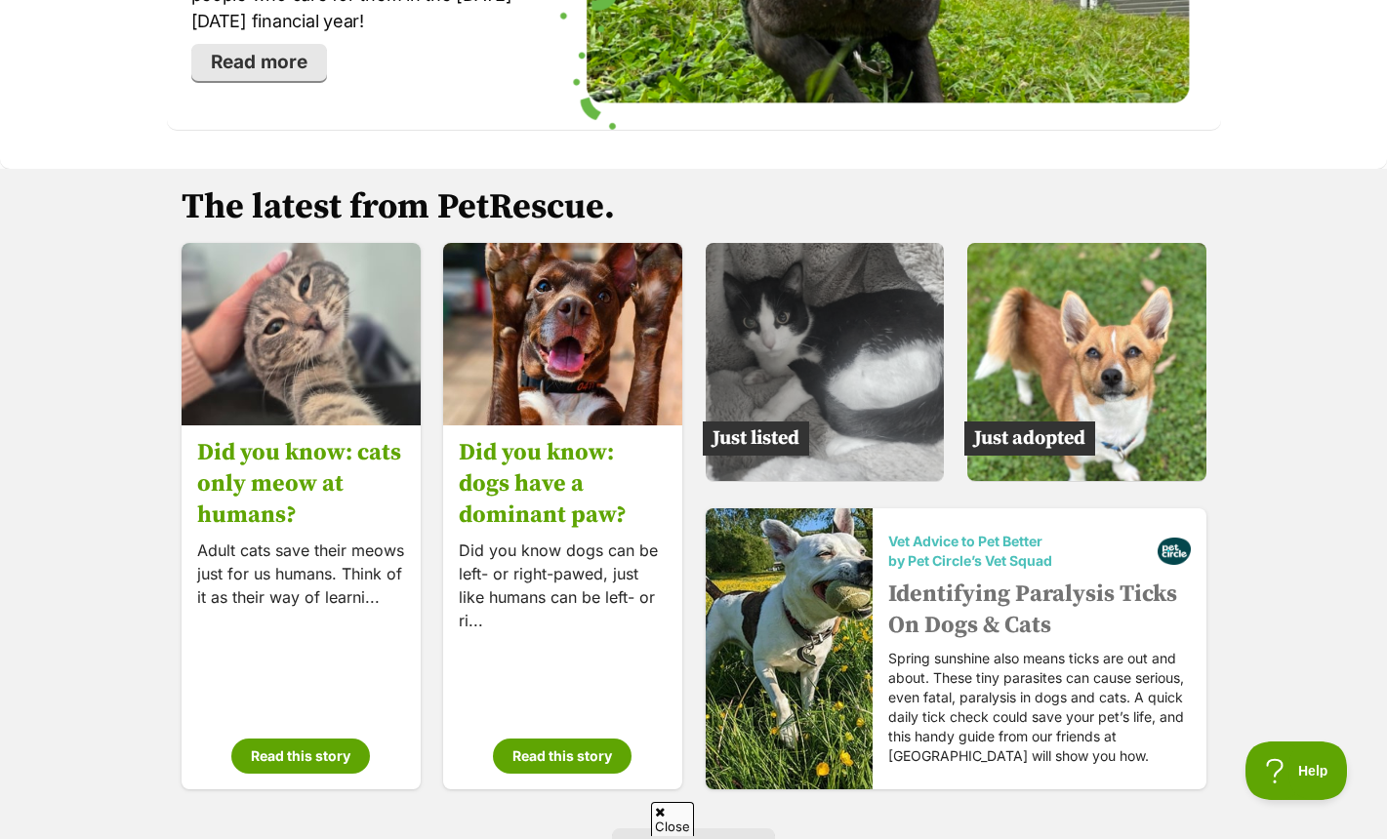
click at [88, 243] on section "The latest from PetRescue. Did you know: cats only meow at humans? Adult cats s…" at bounding box center [693, 549] width 1387 height 761
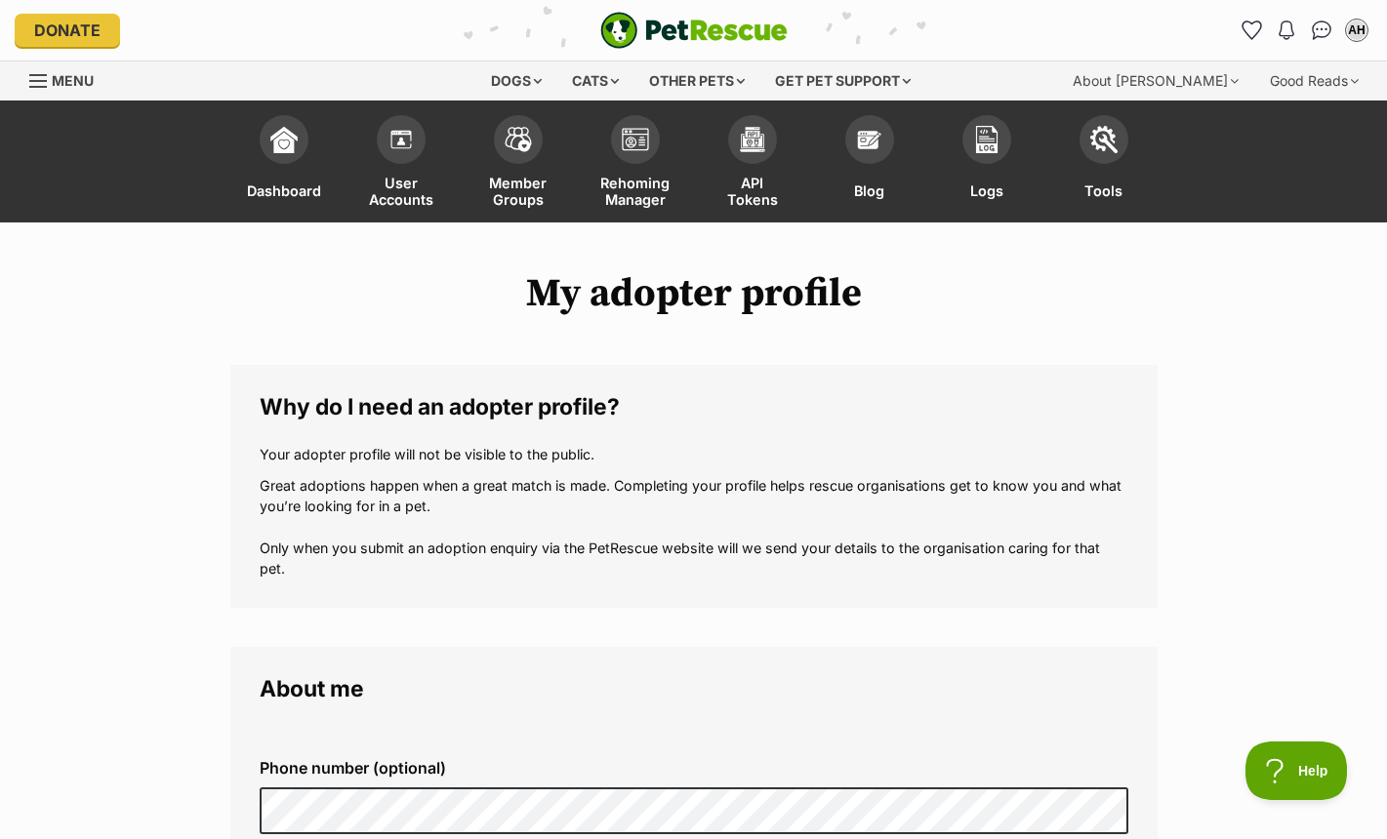
scroll to position [5, 0]
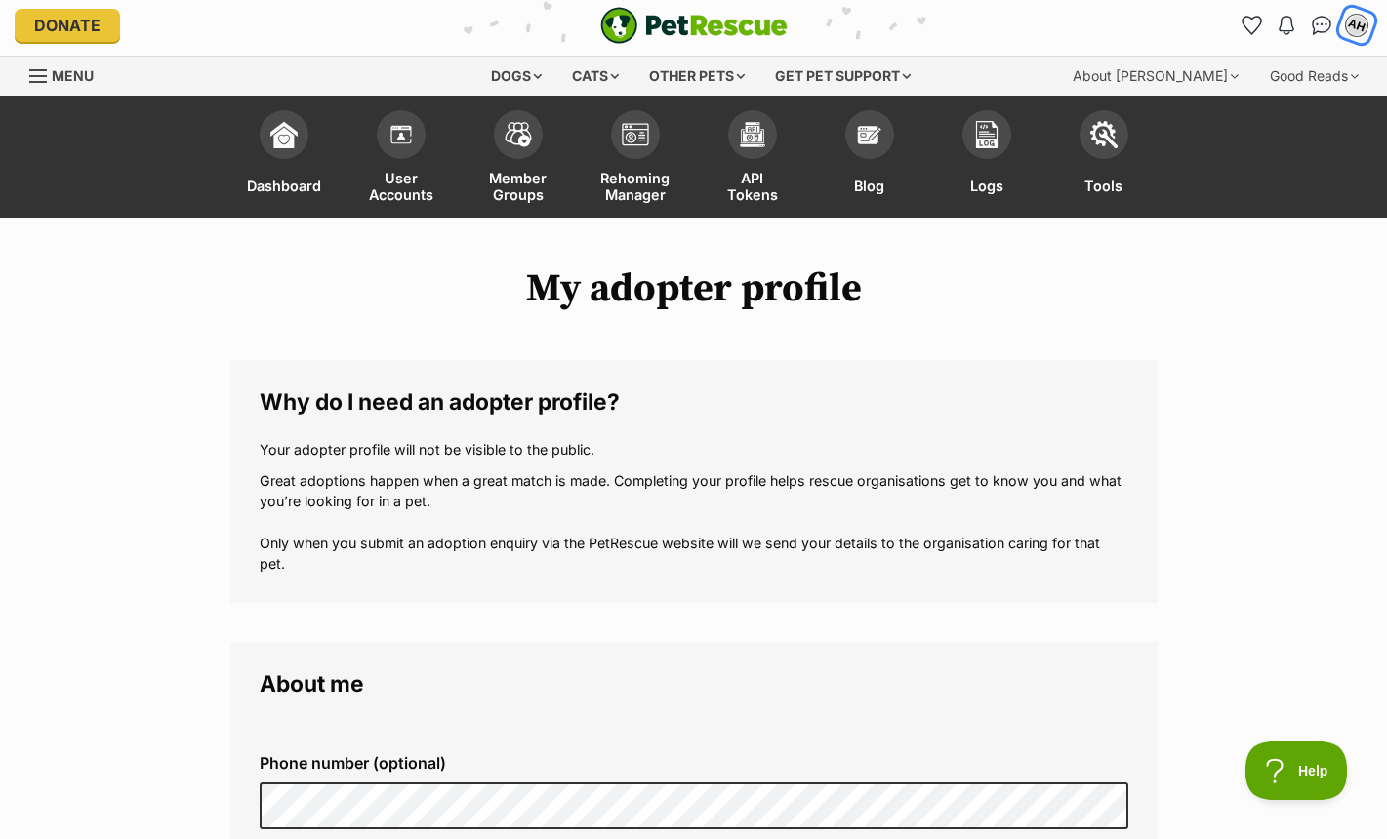
click at [1353, 18] on div "AH" at bounding box center [1356, 25] width 25 height 25
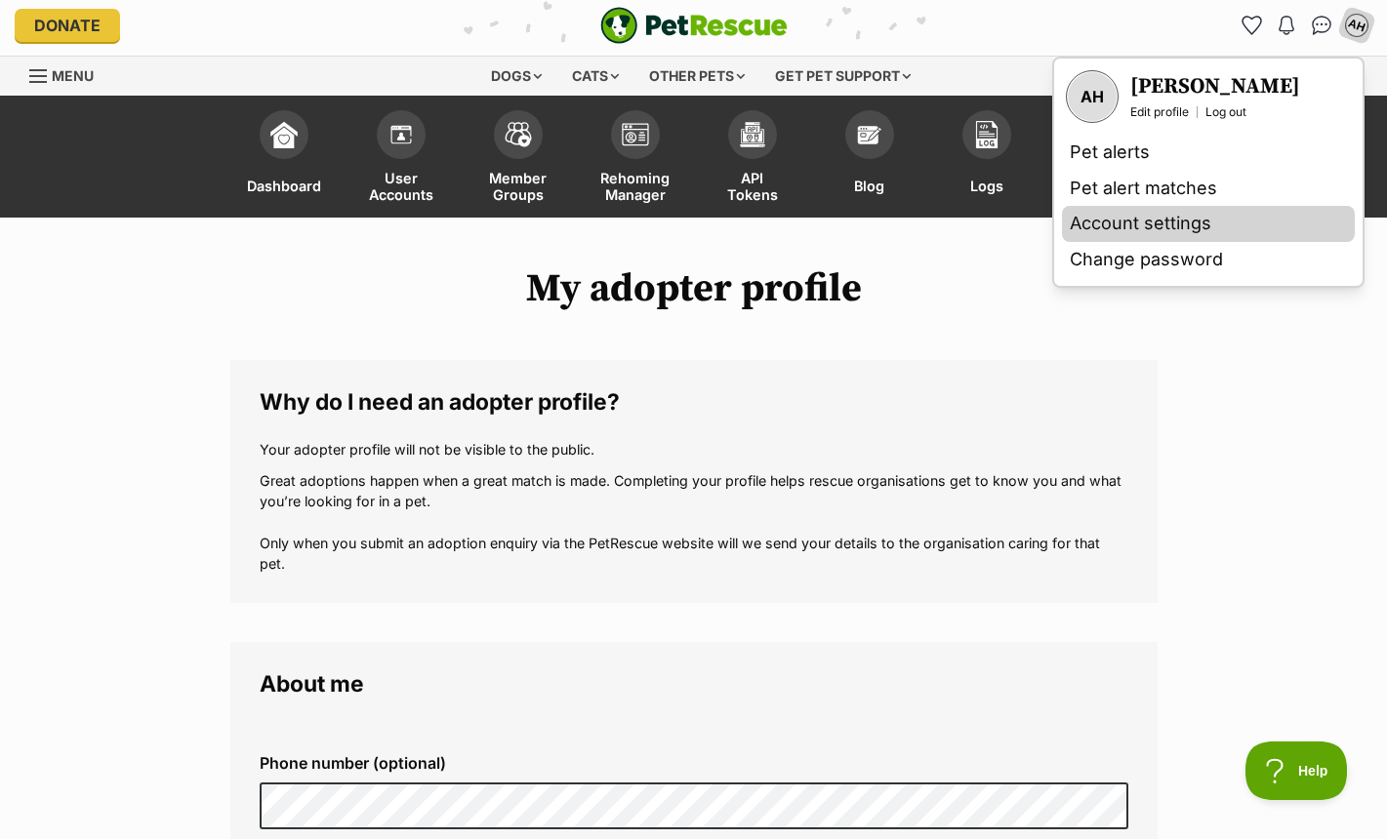
click at [1170, 214] on link "Account settings" at bounding box center [1208, 224] width 293 height 36
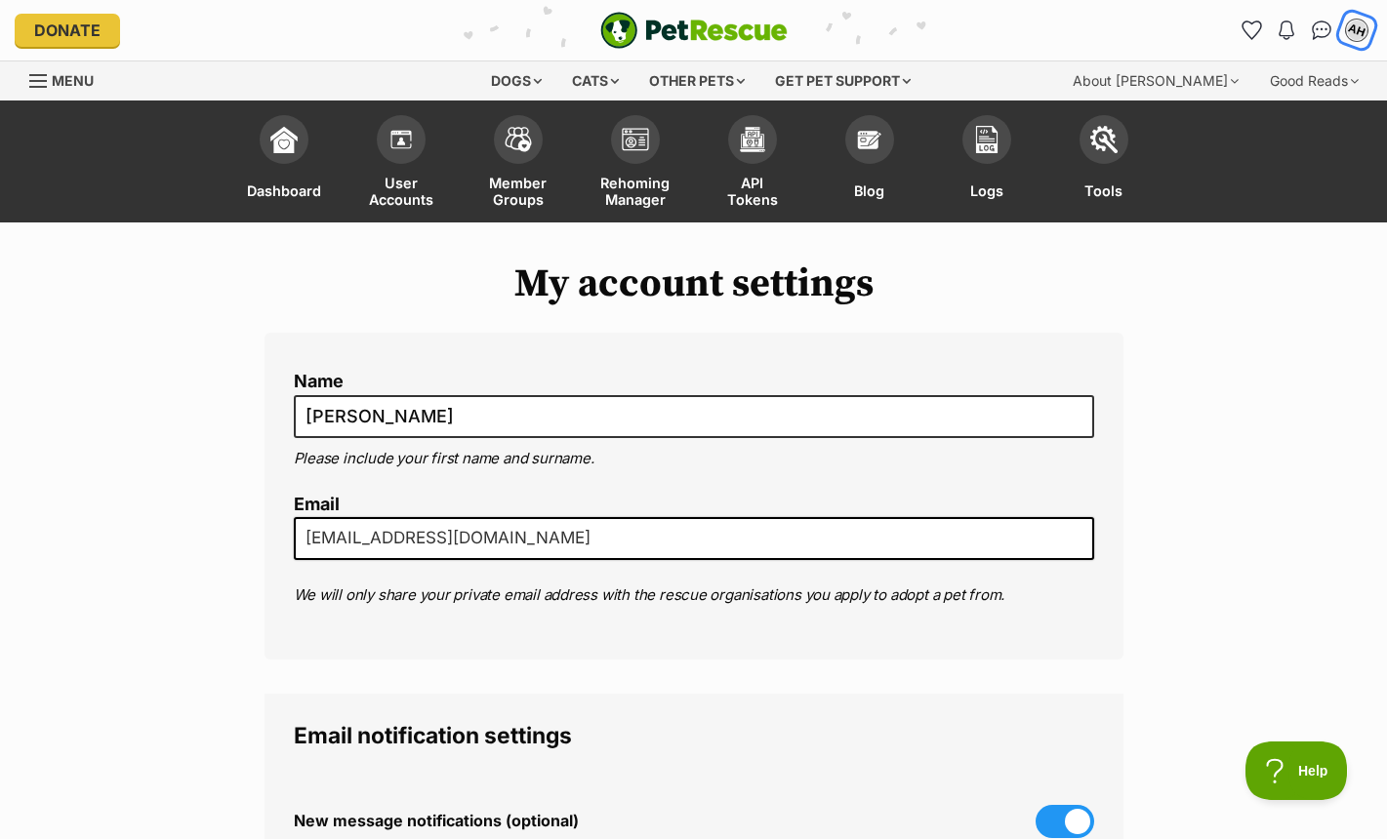
click at [1371, 29] on button "AH" at bounding box center [1357, 30] width 40 height 40
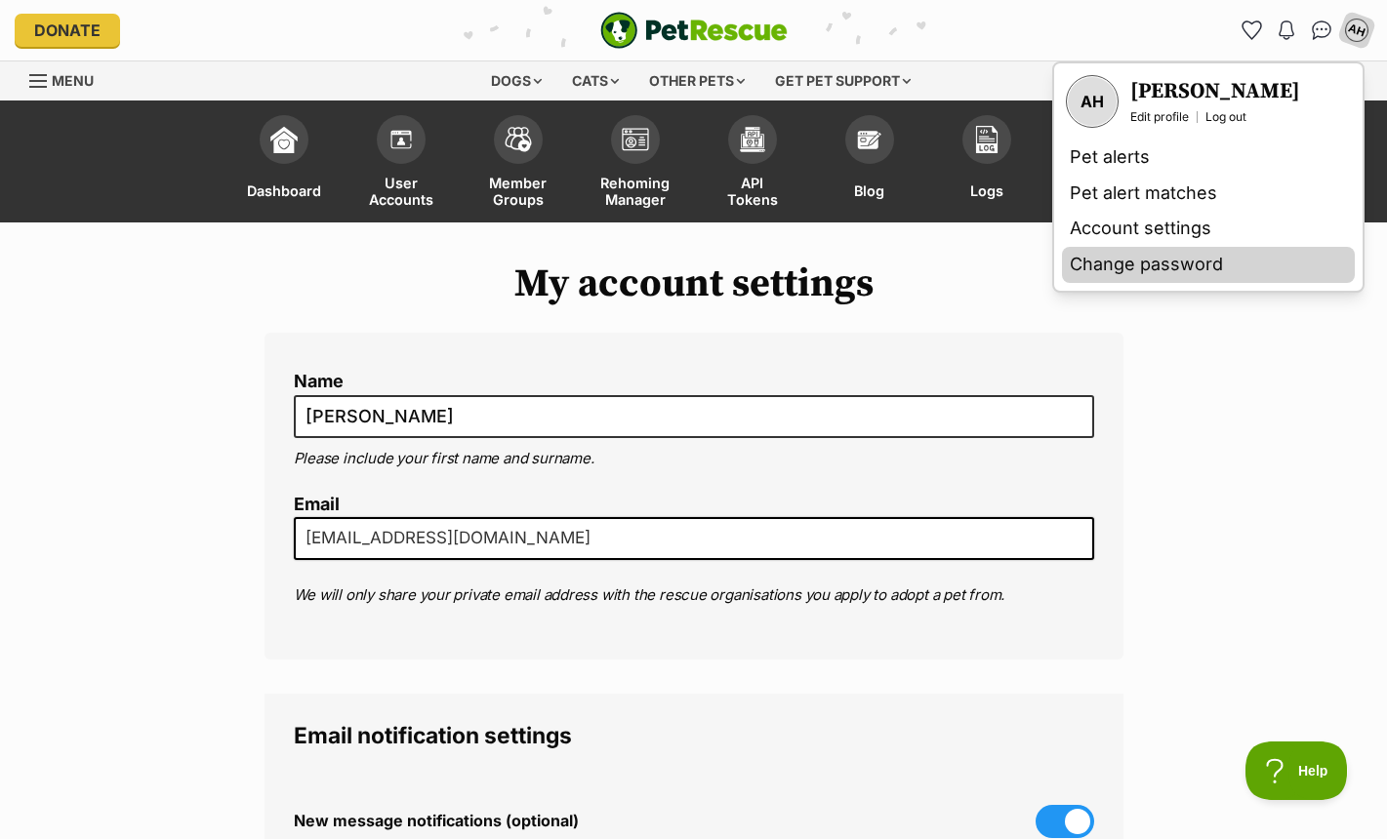
click at [1182, 257] on link "Change password" at bounding box center [1208, 265] width 293 height 36
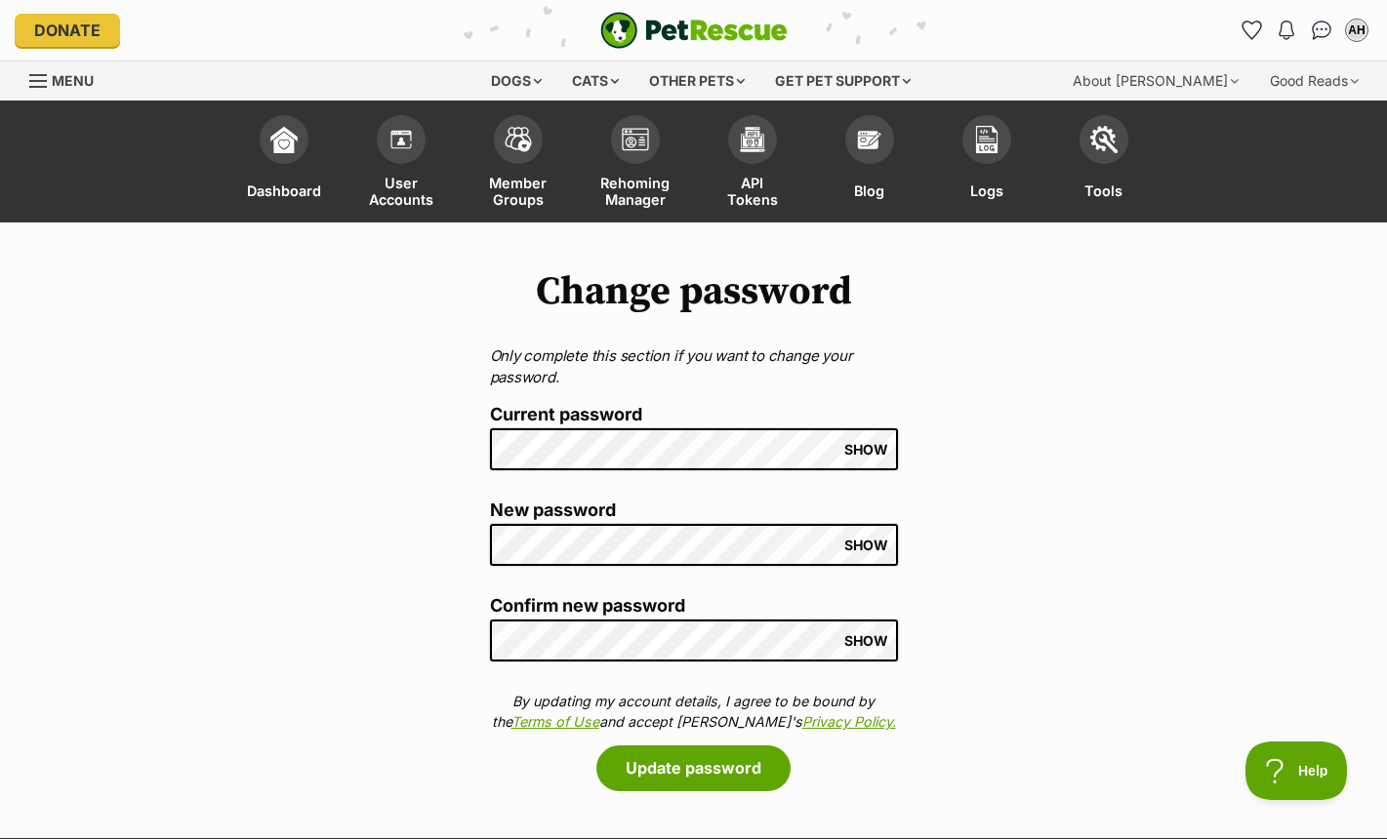
click at [877, 447] on span "SHOW" at bounding box center [866, 450] width 44 height 16
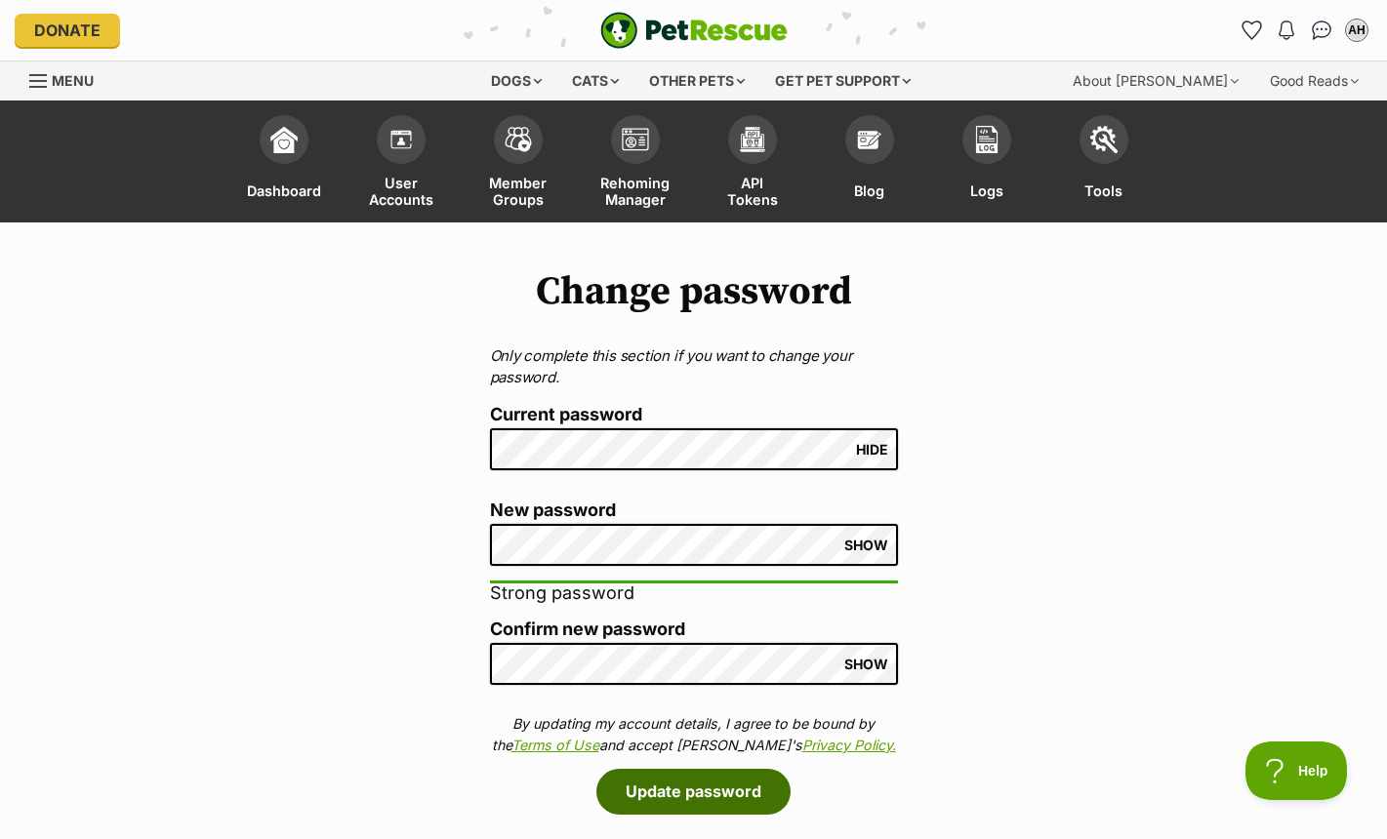
click at [696, 801] on button "Update password" at bounding box center [693, 791] width 194 height 45
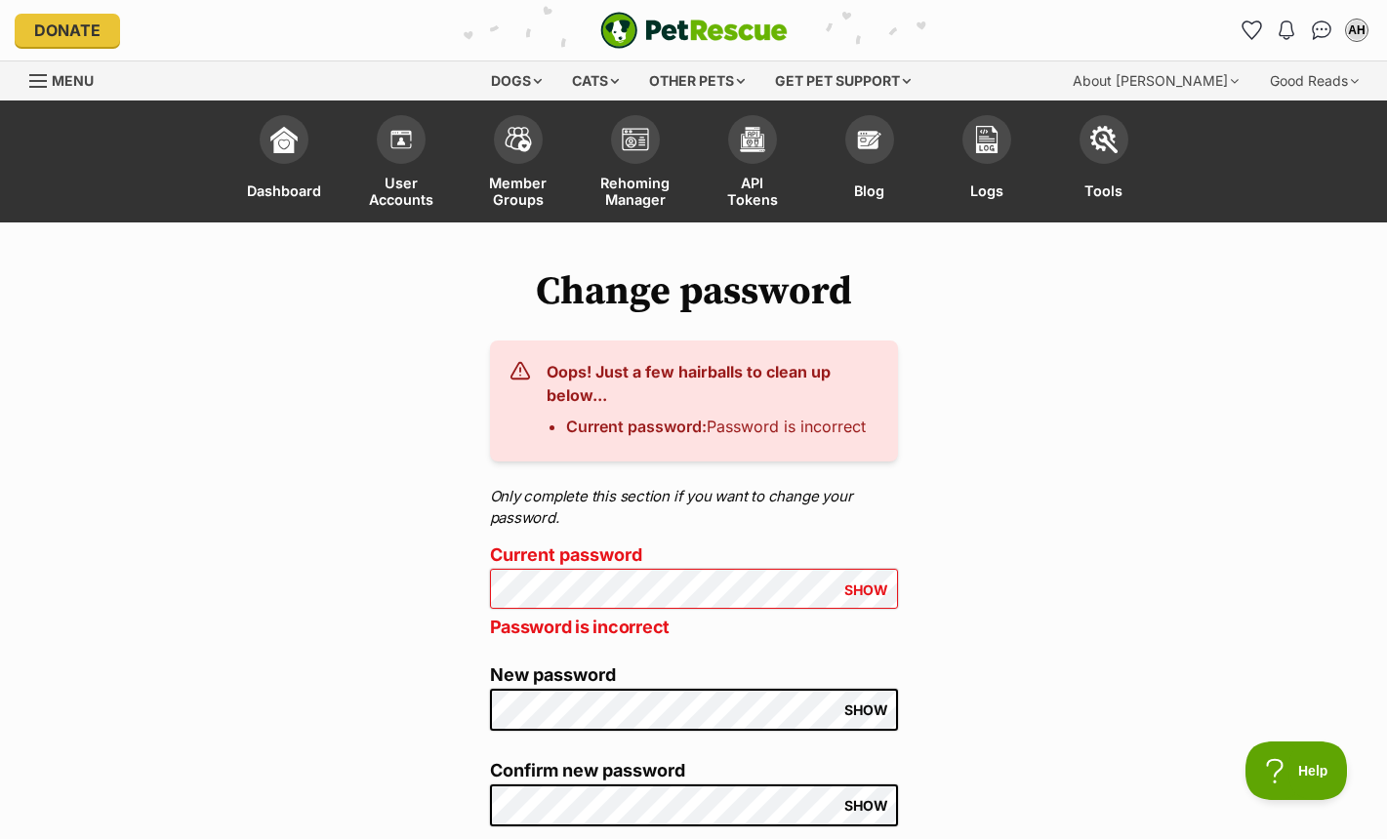
click at [874, 591] on span "SHOW" at bounding box center [866, 591] width 44 height 16
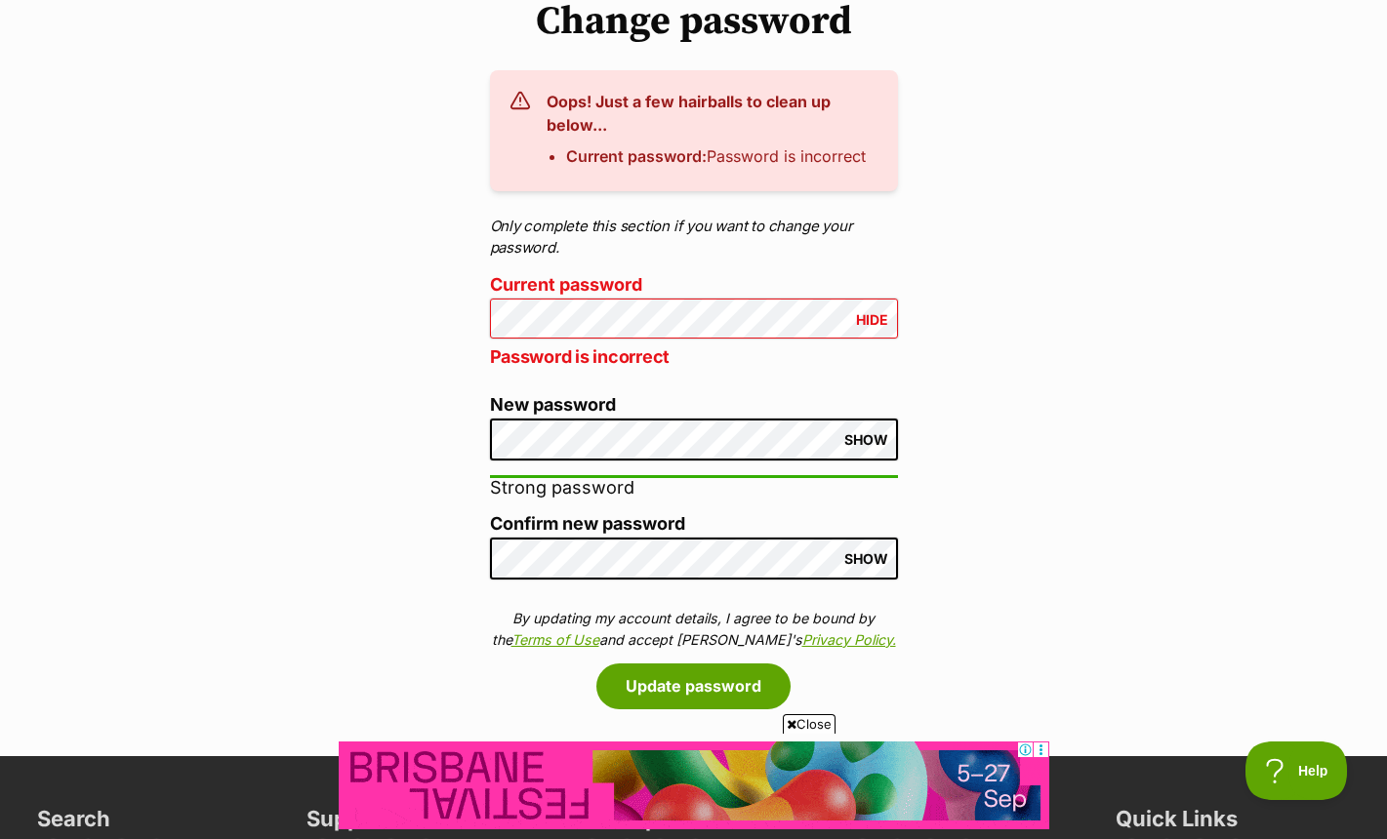
scroll to position [389, 0]
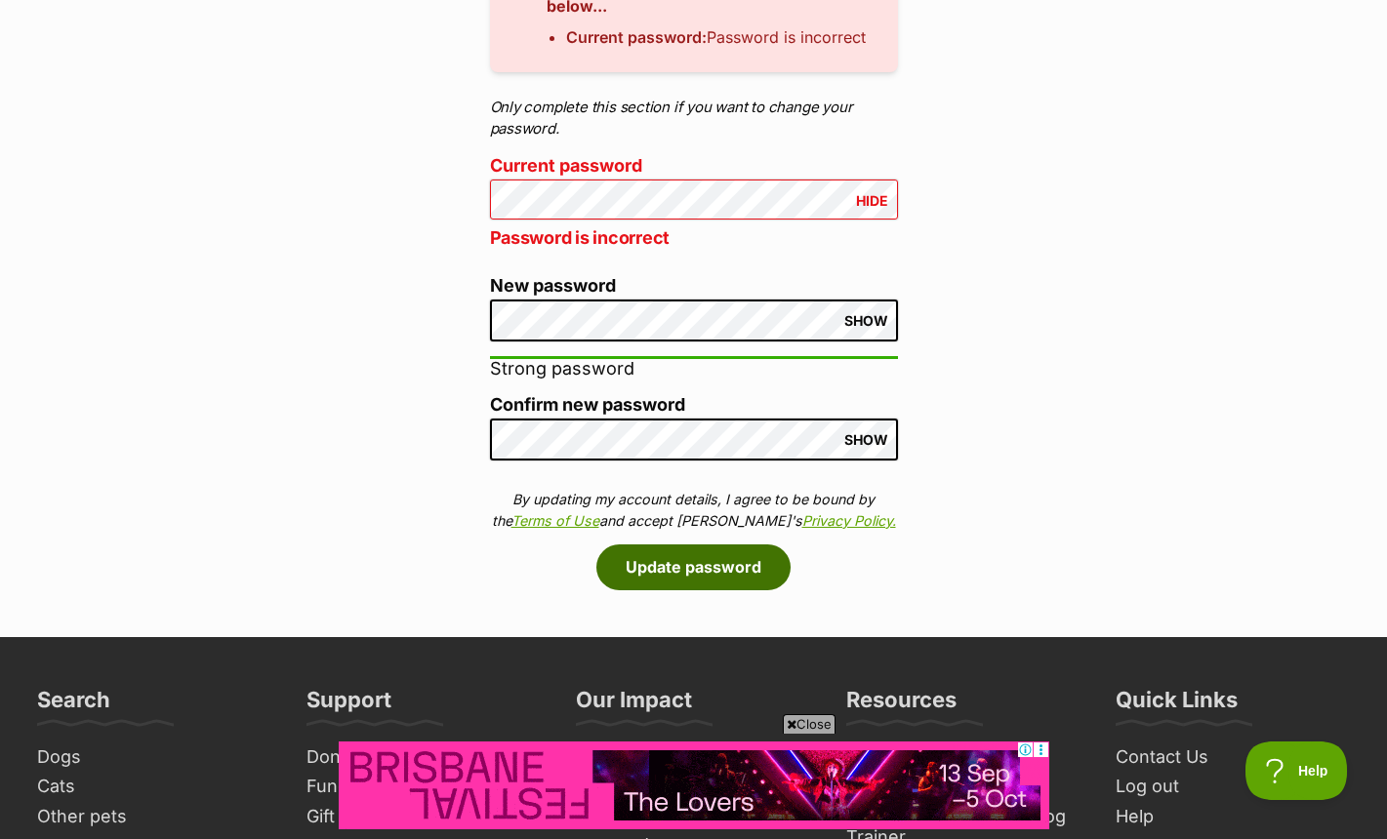
click at [702, 558] on button "Update password" at bounding box center [693, 567] width 194 height 45
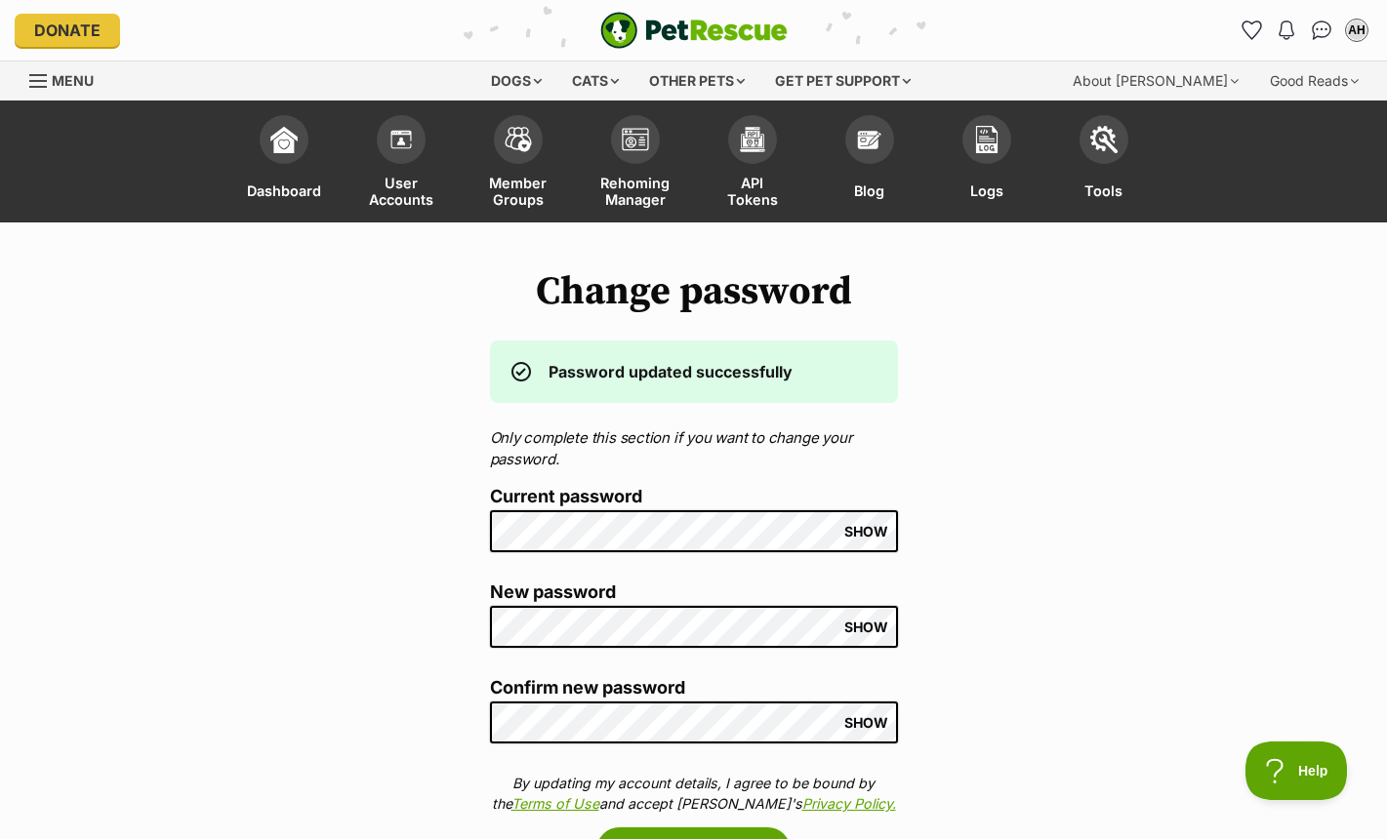
click at [1228, 428] on div "Change password Password updated successfully Only complete this section if you…" at bounding box center [693, 571] width 1387 height 604
click at [1350, 24] on div "AH" at bounding box center [1356, 30] width 25 height 25
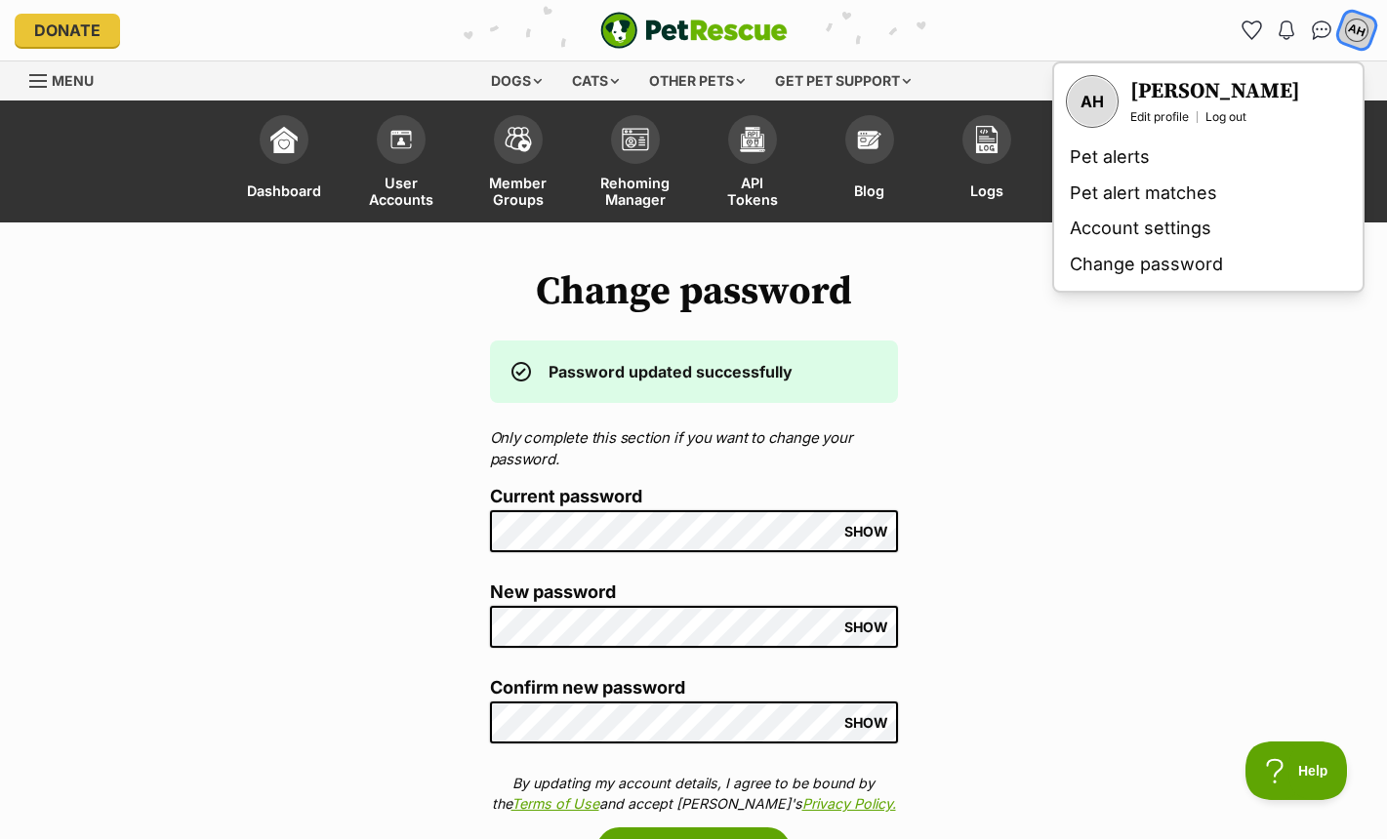
click at [1350, 24] on div "AH" at bounding box center [1356, 30] width 25 height 25
